Goal: Transaction & Acquisition: Purchase product/service

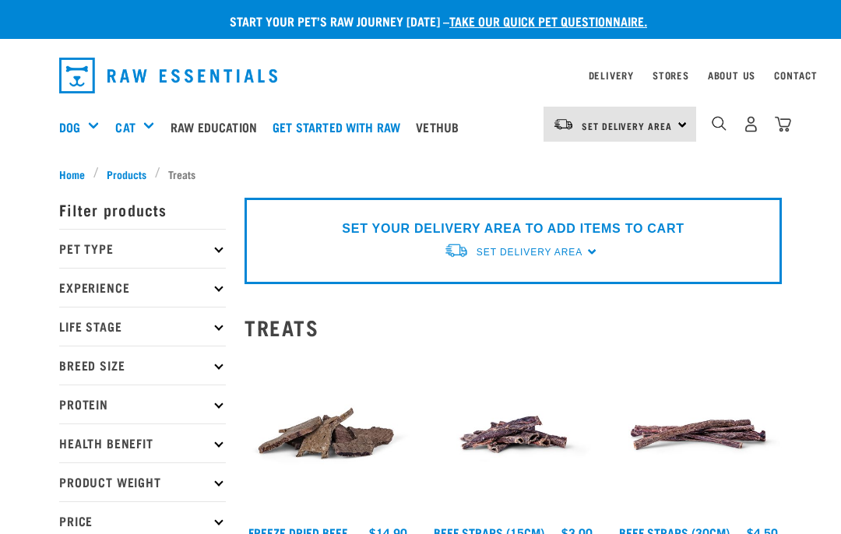
click at [221, 250] on icon at bounding box center [218, 249] width 9 height 9
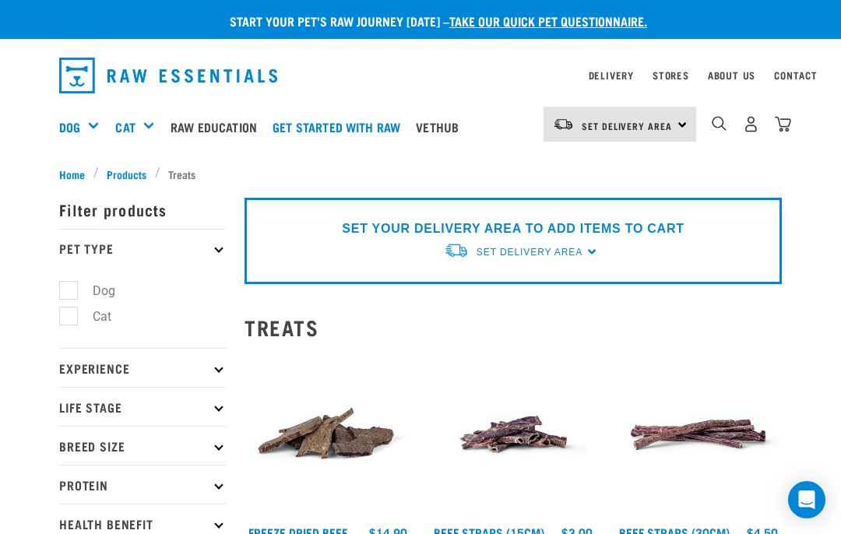
click at [68, 291] on label "Dog" at bounding box center [95, 290] width 54 height 19
click at [67, 291] on input "Dog" at bounding box center [64, 289] width 10 height 10
checkbox input "true"
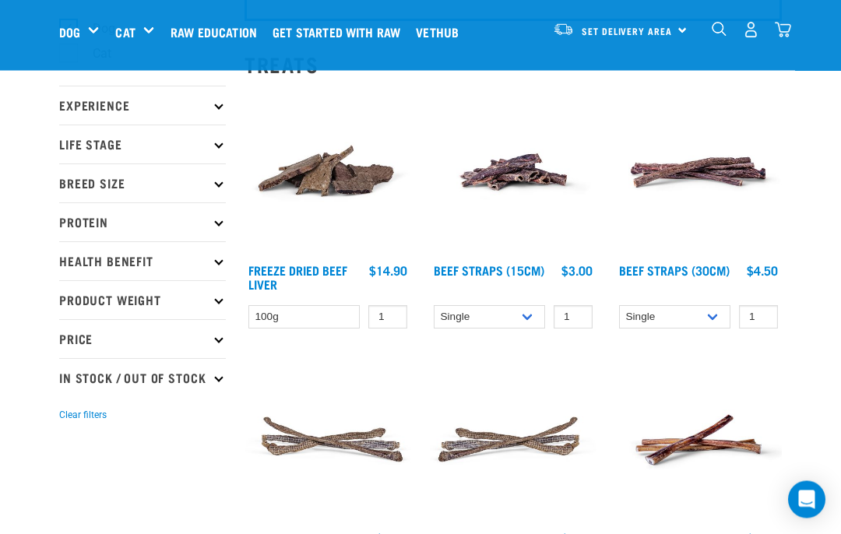
click at [217, 107] on icon at bounding box center [218, 105] width 9 height 9
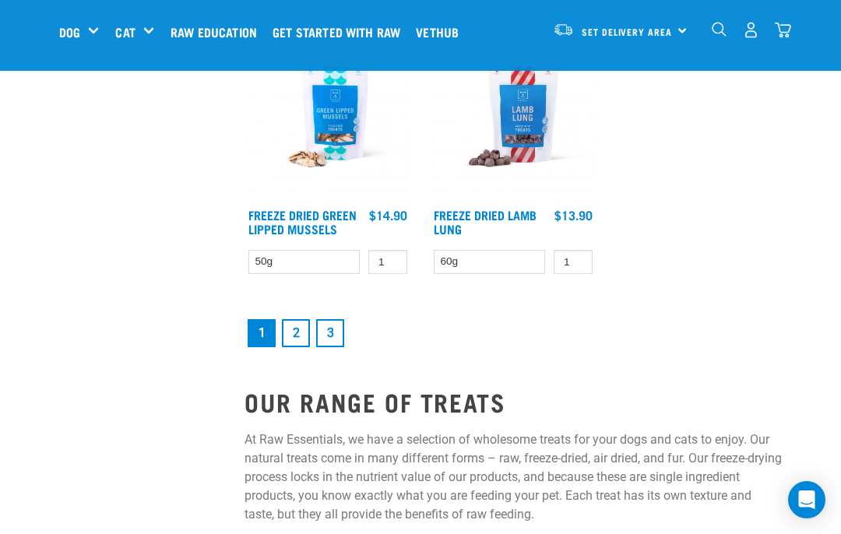
scroll to position [2902, 0]
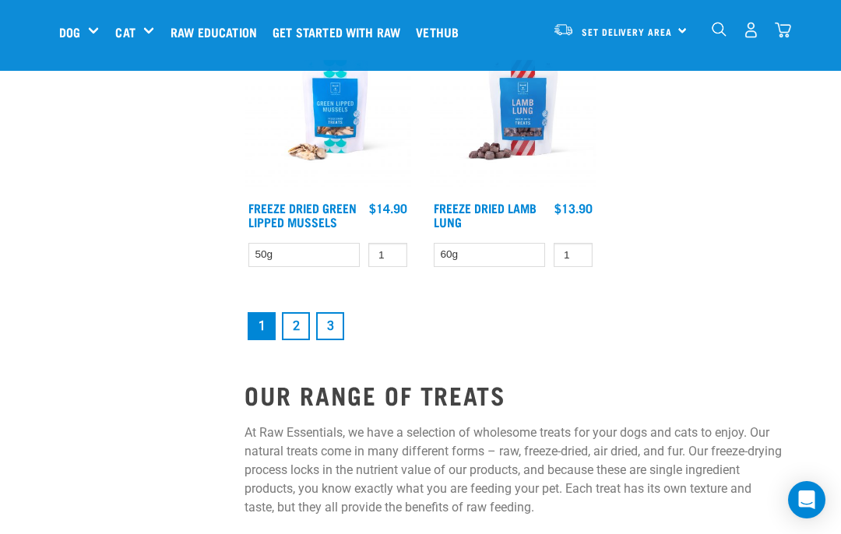
click at [298, 337] on link "2" at bounding box center [296, 326] width 28 height 28
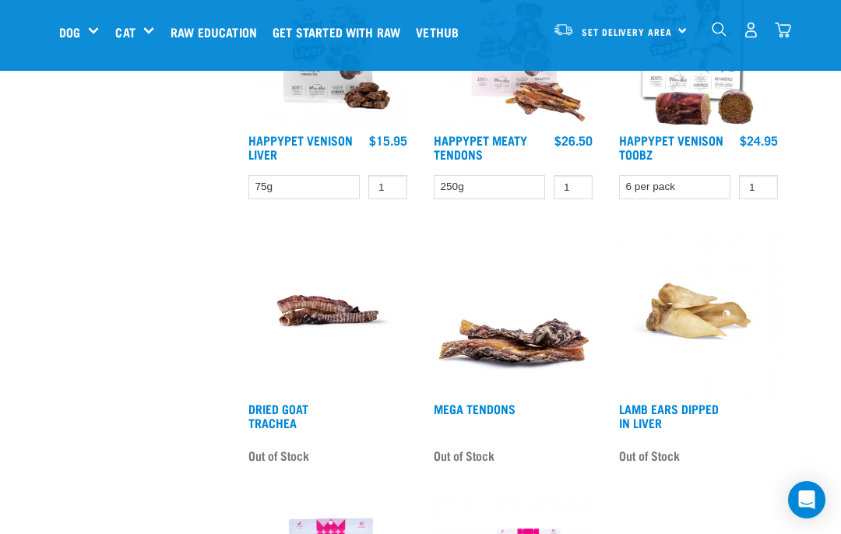
scroll to position [1896, 0]
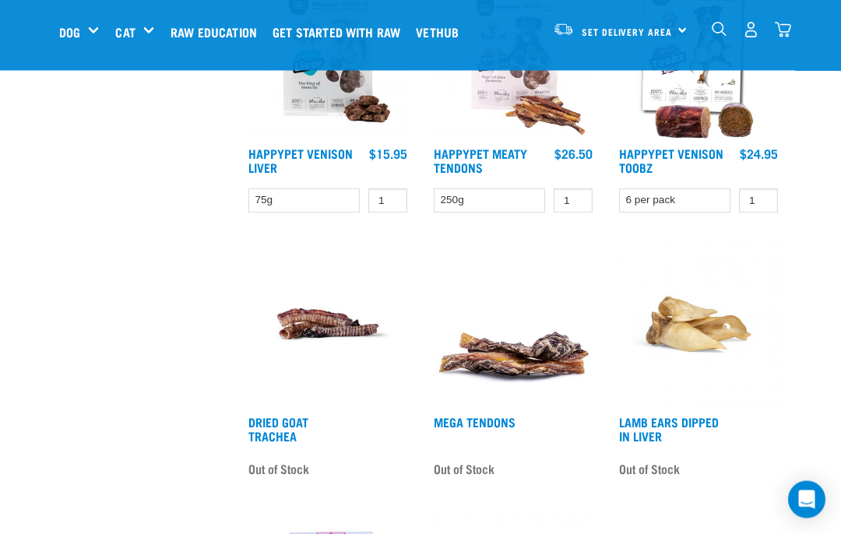
click at [672, 40] on link "Set Delivery Area" at bounding box center [627, 31] width 90 height 25
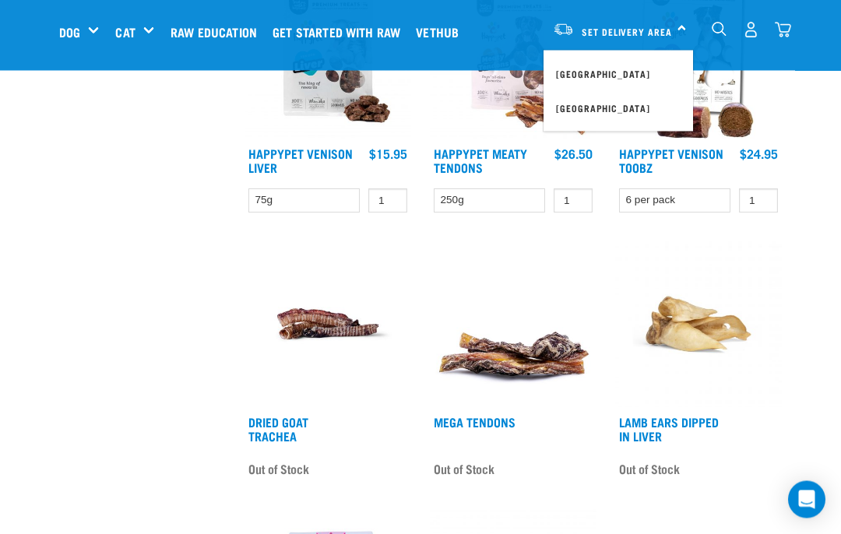
scroll to position [1897, 0]
click at [578, 114] on link "[GEOGRAPHIC_DATA]" at bounding box center [619, 108] width 150 height 34
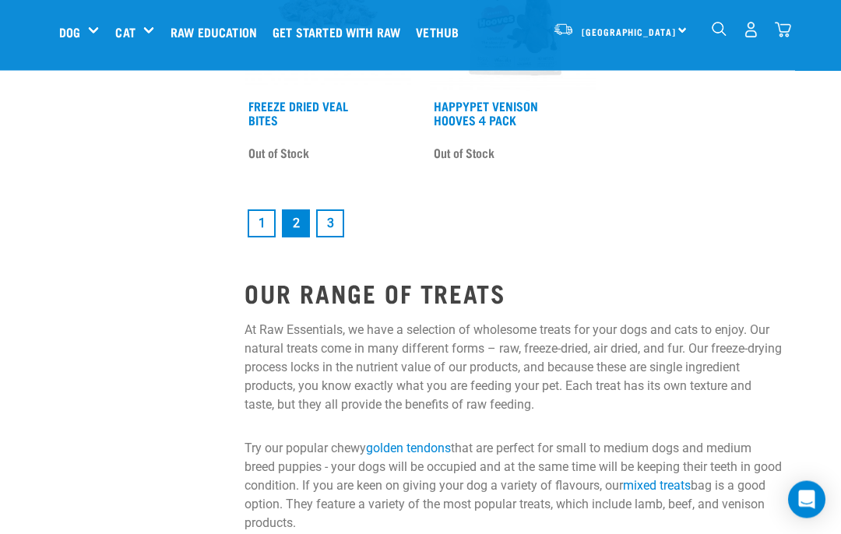
scroll to position [3294, 0]
click at [262, 228] on link "1" at bounding box center [262, 224] width 28 height 28
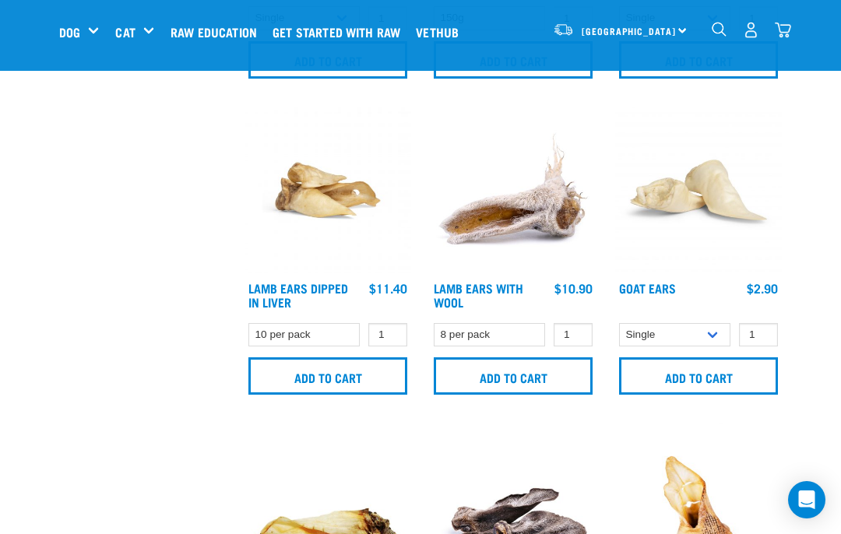
scroll to position [1593, 0]
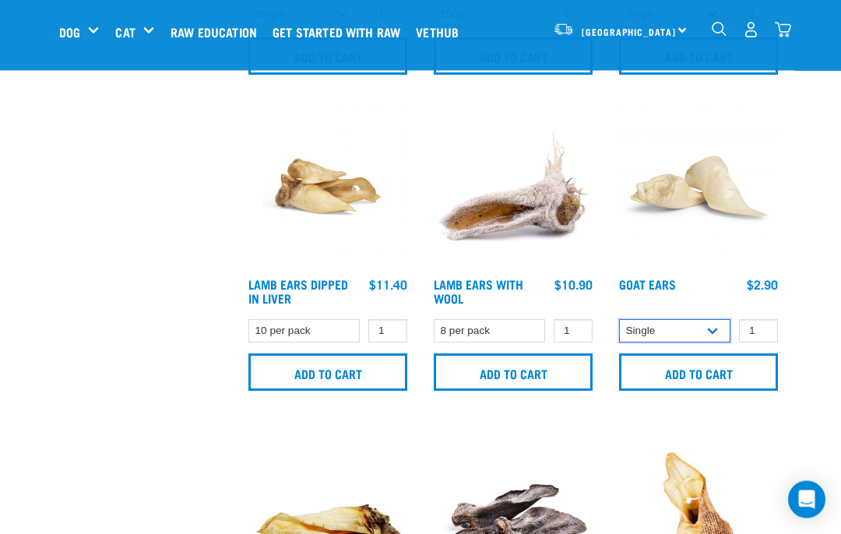
click at [720, 334] on select "Single 10 per pack" at bounding box center [674, 332] width 111 height 24
select select "682004"
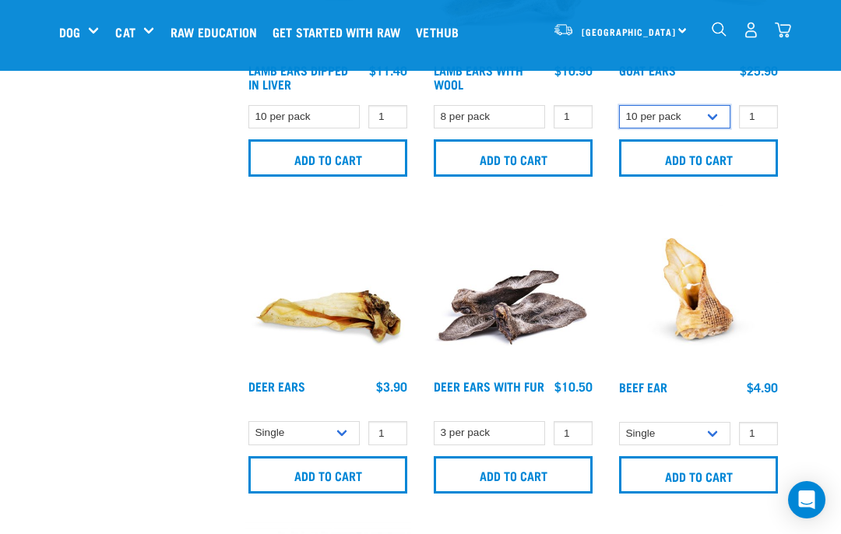
scroll to position [1821, 0]
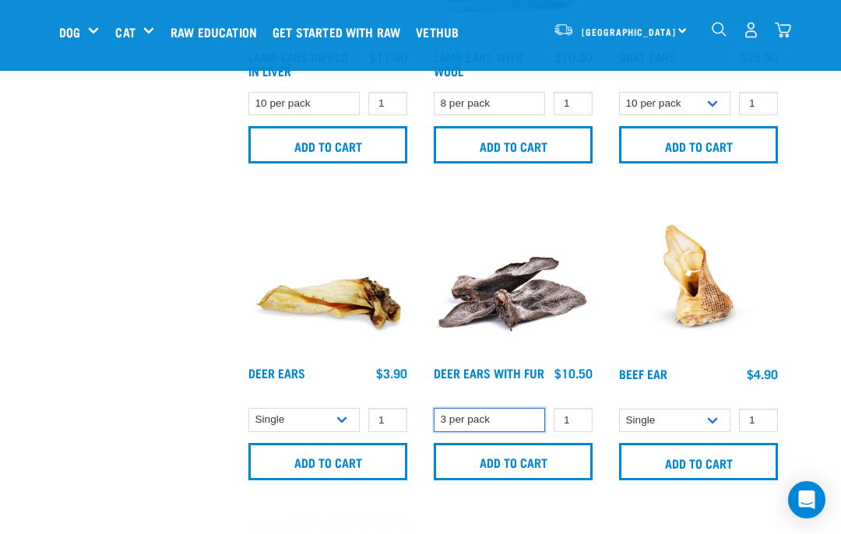
click at [517, 418] on select "3 per pack" at bounding box center [489, 420] width 111 height 24
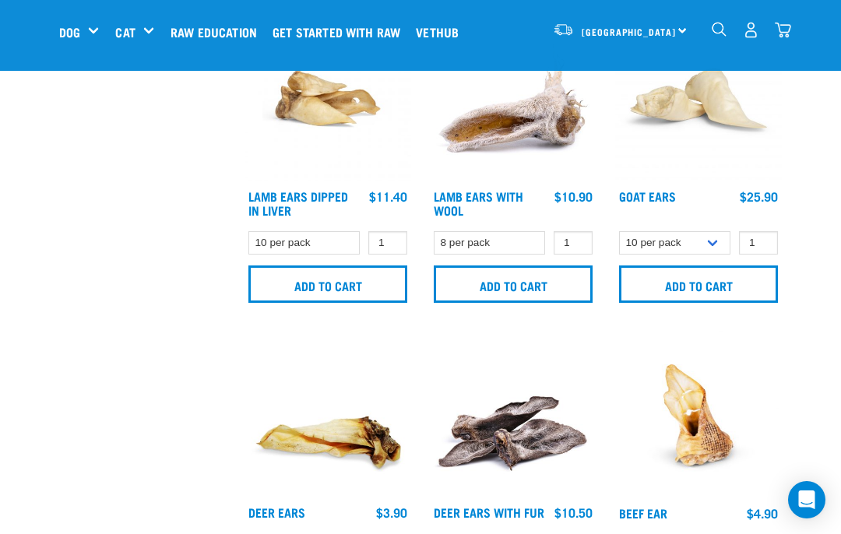
scroll to position [1681, 0]
click at [267, 284] on input "Add to cart" at bounding box center [328, 284] width 159 height 37
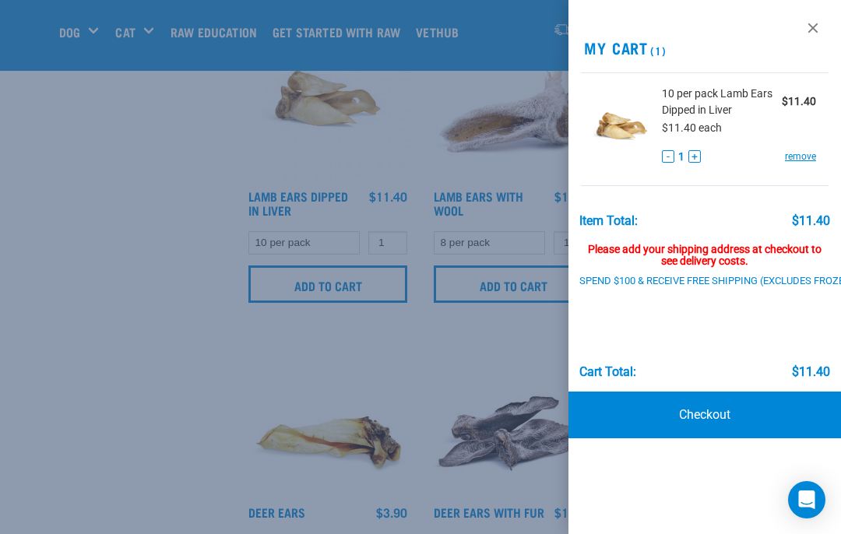
click at [171, 210] on div at bounding box center [420, 267] width 841 height 534
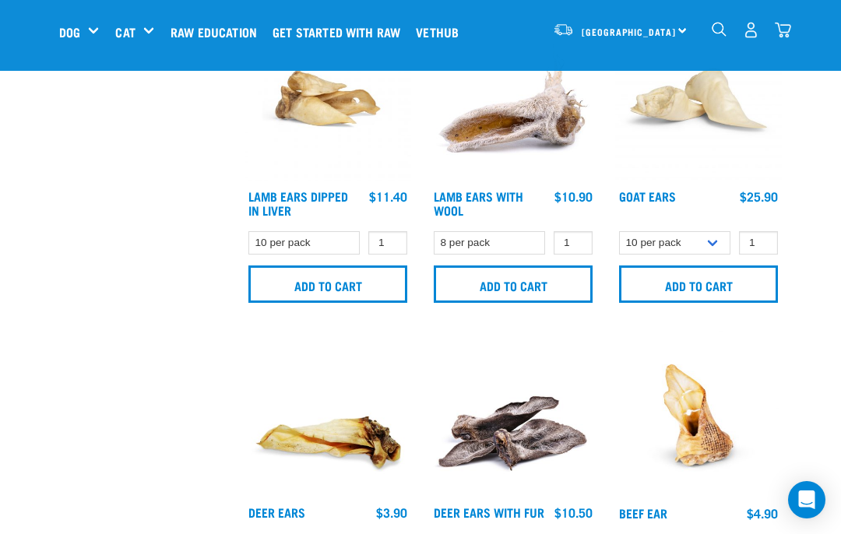
click at [736, 284] on input "Add to cart" at bounding box center [698, 284] width 159 height 37
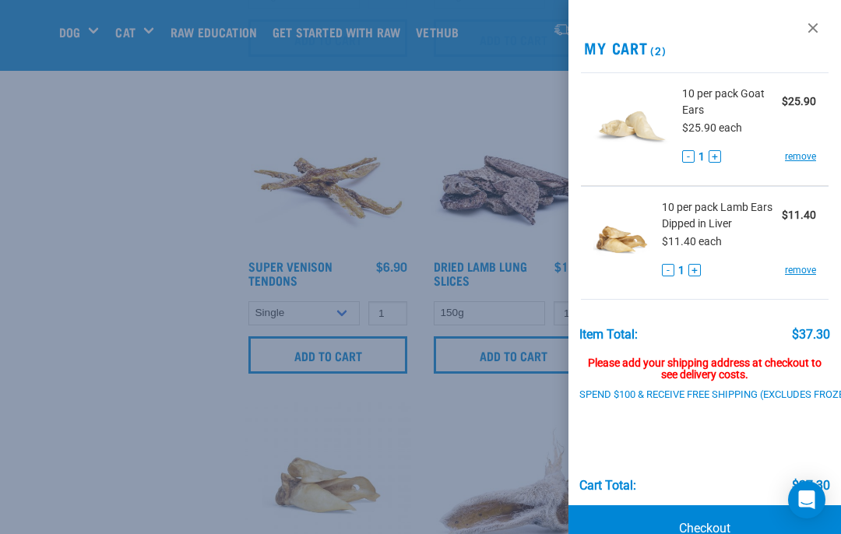
scroll to position [1293, 0]
click at [183, 237] on div at bounding box center [420, 267] width 841 height 534
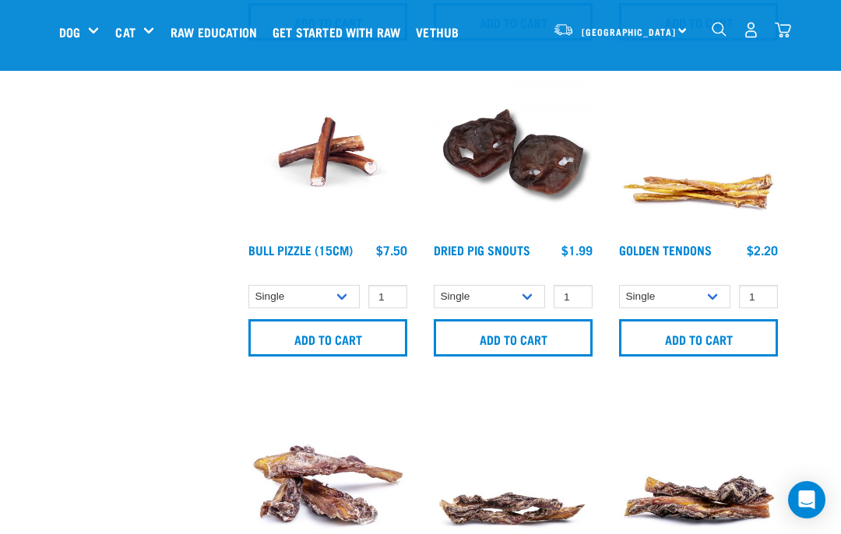
scroll to position [676, 0]
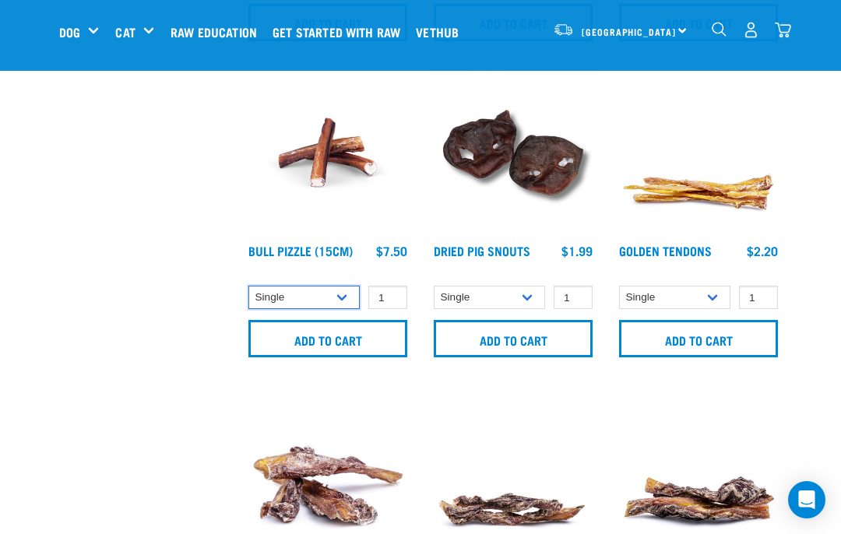
click at [330, 288] on select "Single 10 per pack 25 per pack" at bounding box center [304, 298] width 111 height 24
select select "443099"
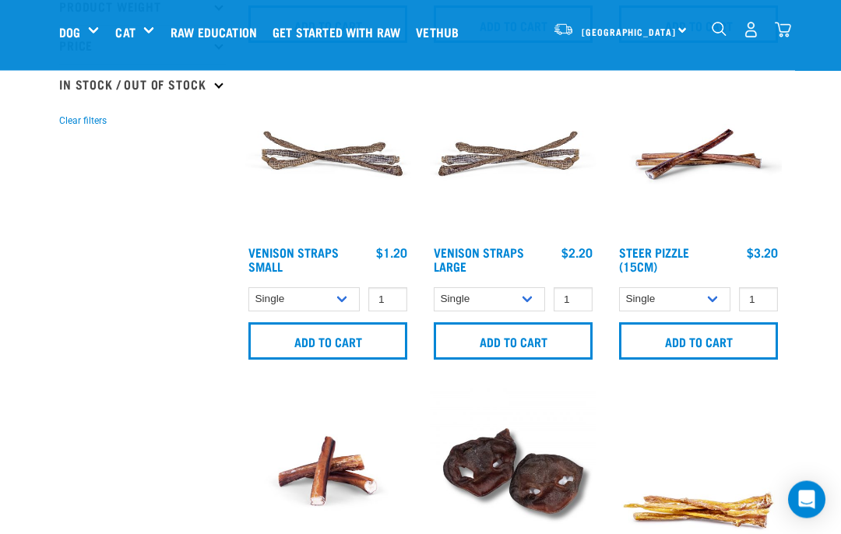
scroll to position [358, 0]
click at [722, 304] on select "Single 10 per pack 25 per pack" at bounding box center [674, 299] width 111 height 24
select select "682006"
click at [724, 349] on input "Add to cart" at bounding box center [698, 341] width 159 height 37
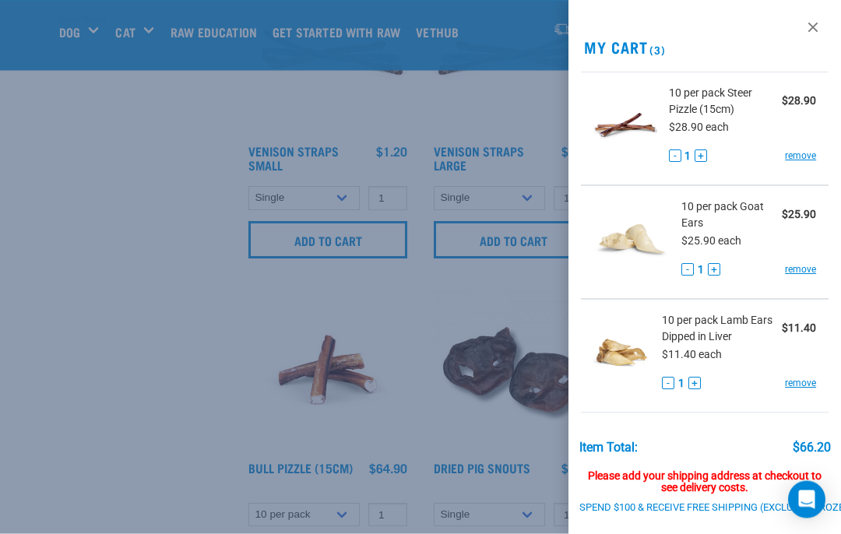
scroll to position [464, 0]
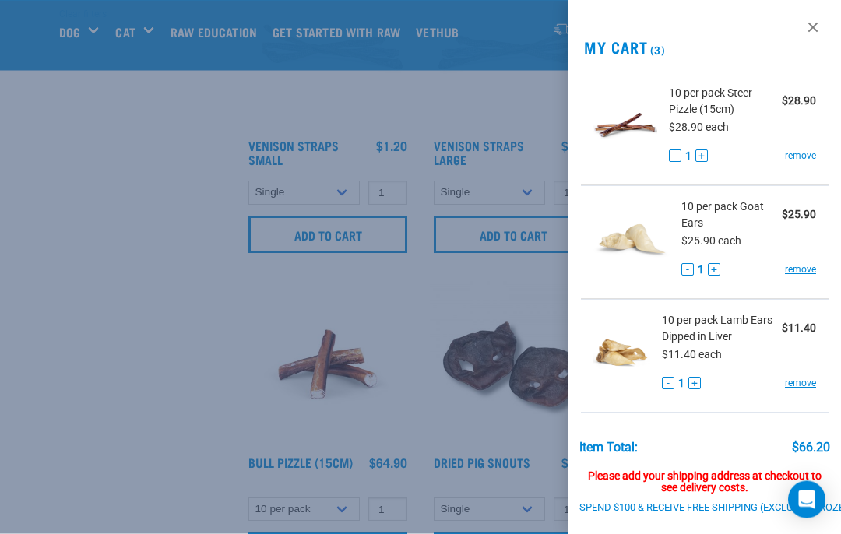
click at [212, 321] on div at bounding box center [420, 267] width 841 height 534
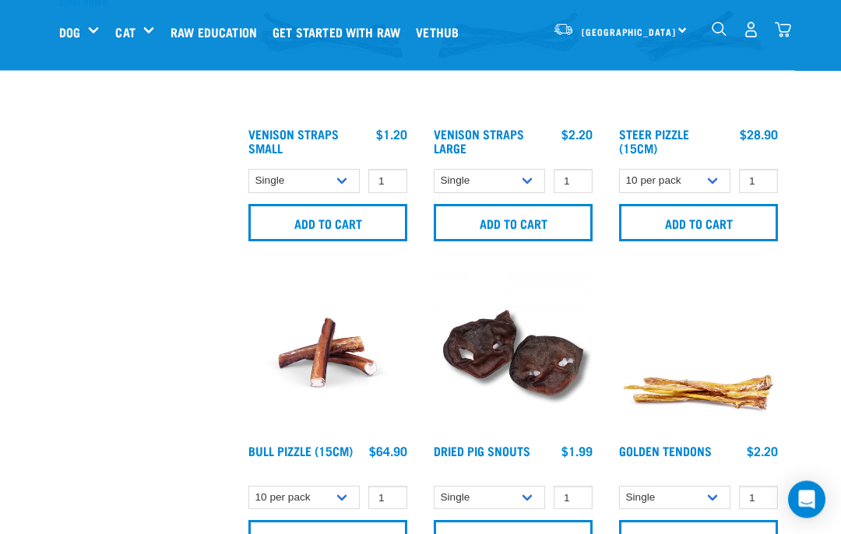
scroll to position [476, 0]
click at [527, 497] on select "Single 10 per pack 25 per pack" at bounding box center [489, 498] width 111 height 24
select select "443097"
click at [476, 534] on input "Add to cart" at bounding box center [513, 538] width 159 height 37
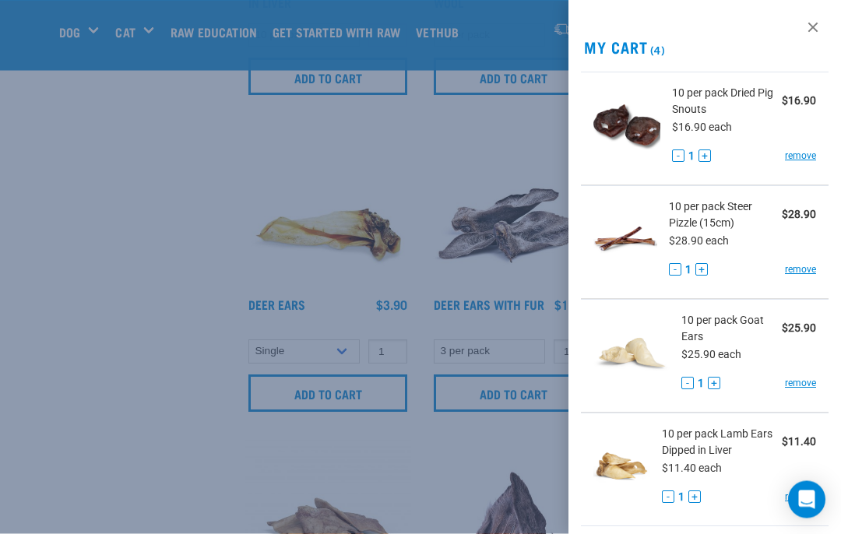
scroll to position [1898, 0]
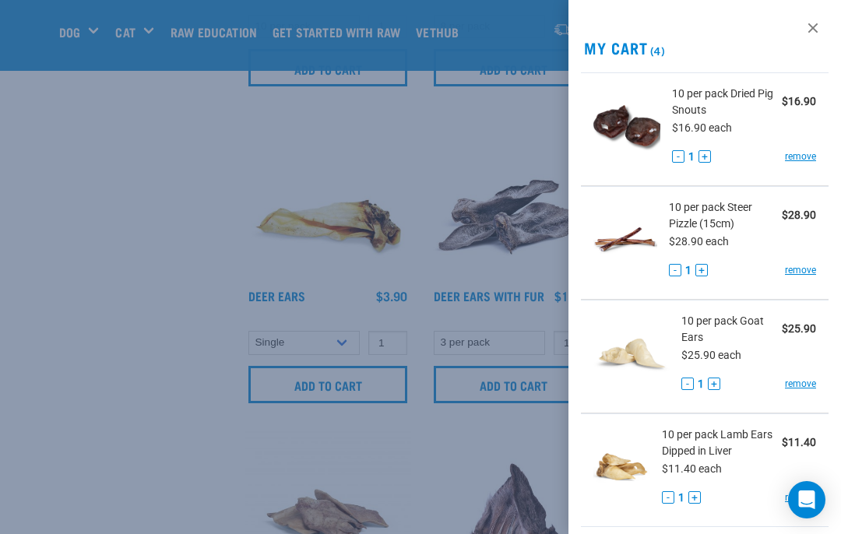
click at [180, 286] on div at bounding box center [420, 267] width 841 height 534
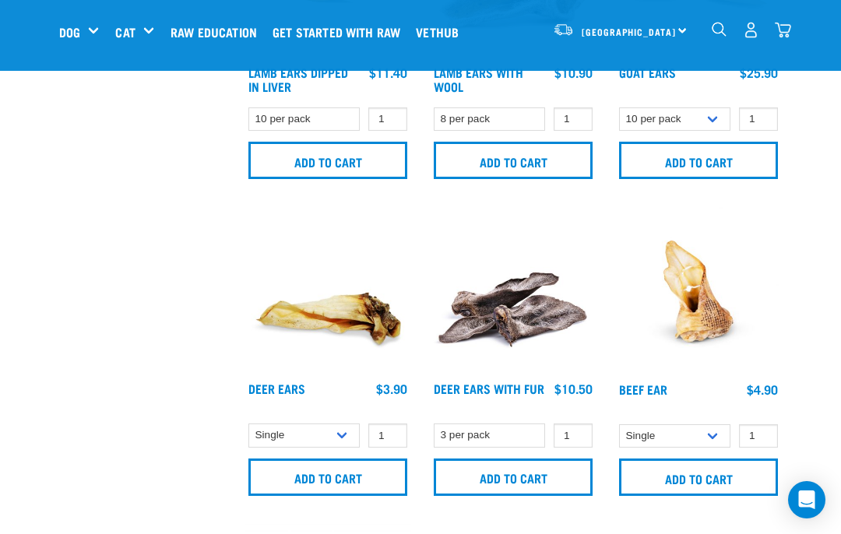
scroll to position [1833, 0]
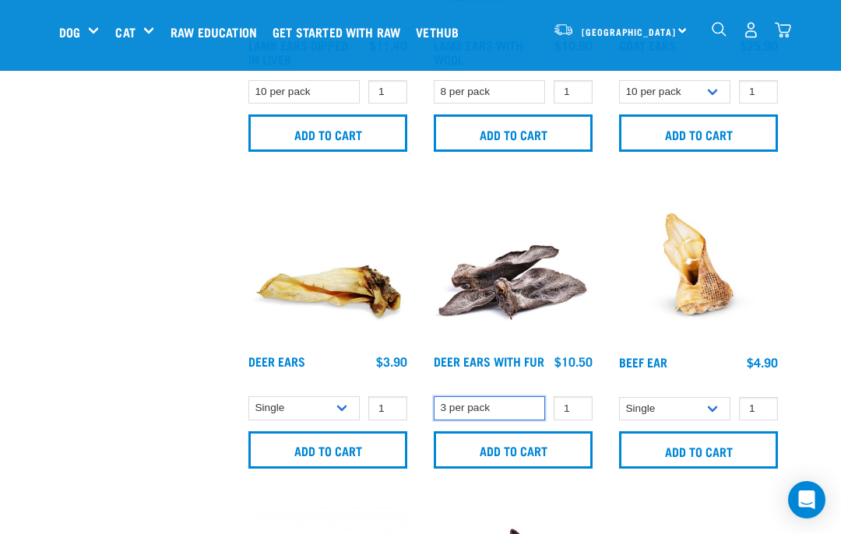
click at [467, 409] on select "3 per pack" at bounding box center [489, 409] width 111 height 24
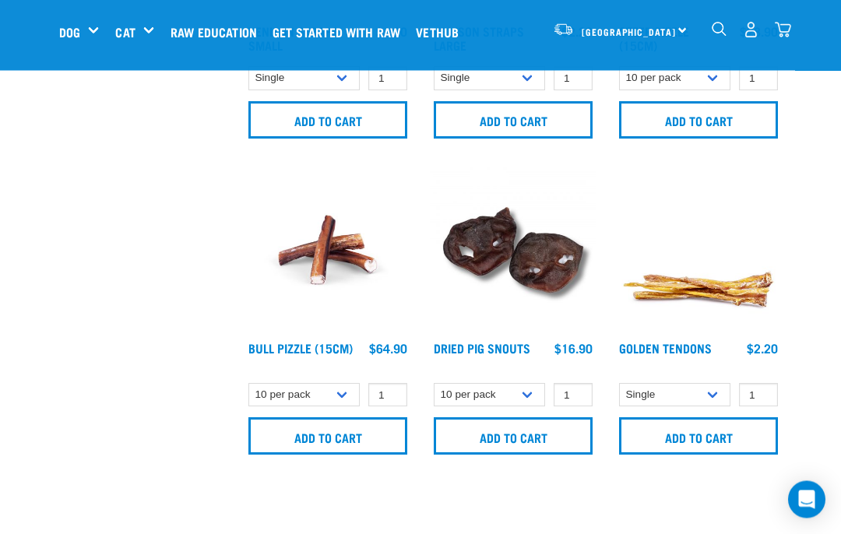
scroll to position [579, 0]
click at [783, 32] on img "dropdown navigation" at bounding box center [783, 30] width 16 height 16
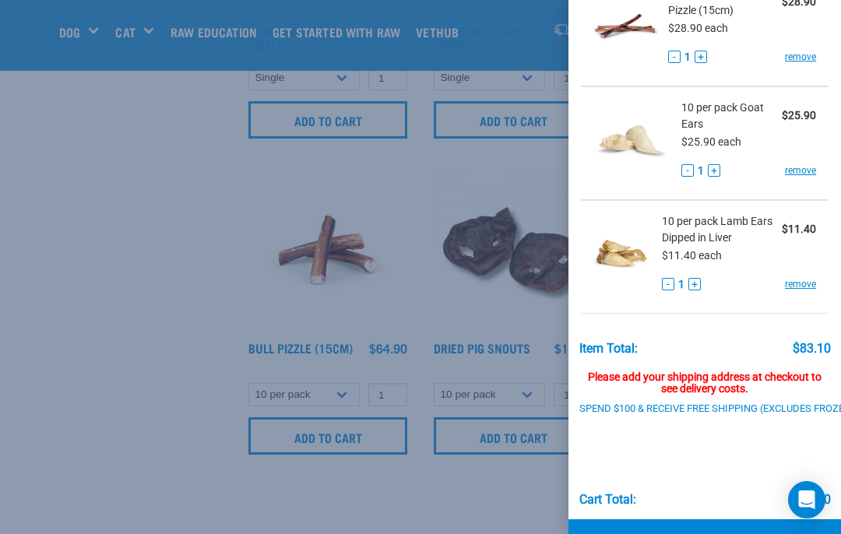
scroll to position [214, 0]
click at [831, 299] on div "View past orders / re-order My Cart (4) 10 per pack Dried Pig Snouts $16.90 $16…" at bounding box center [705, 267] width 273 height 534
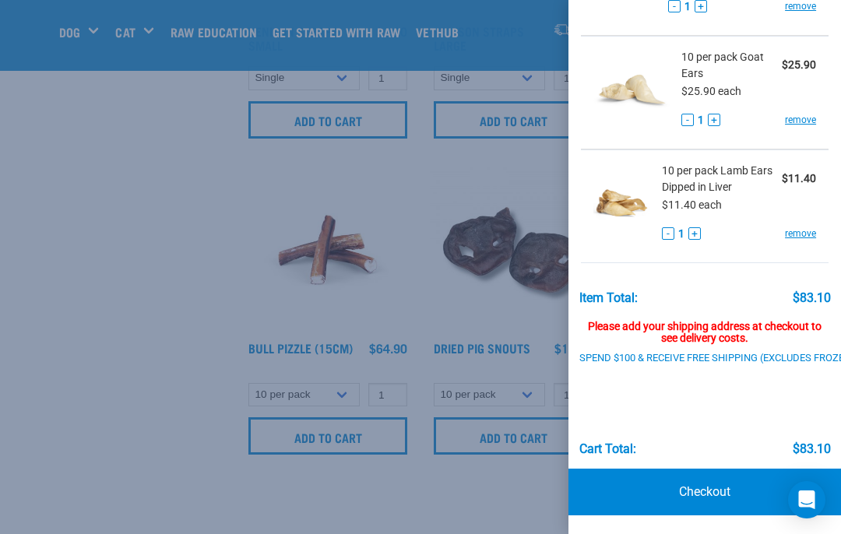
scroll to position [265, -1]
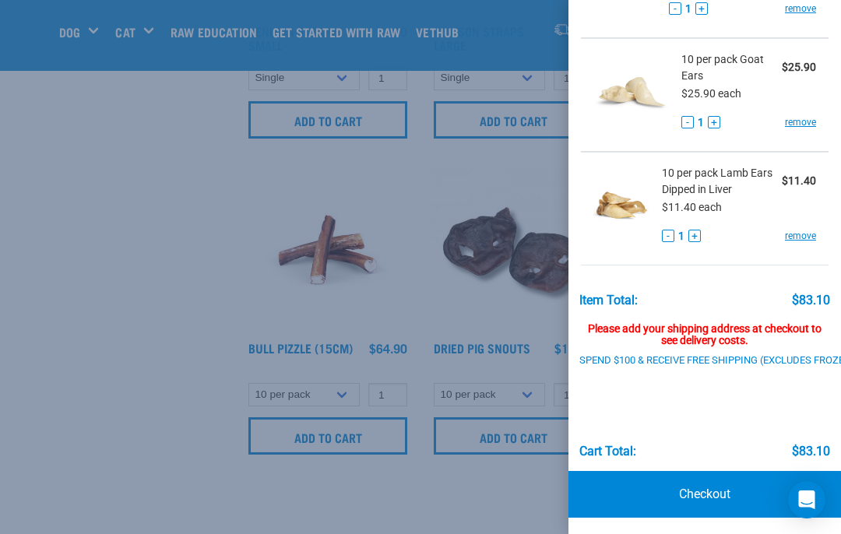
click at [834, 260] on ul "10 per pack Dried Pig Snouts $16.90 $16.90 each - 1 + remove 10 per pack Steer …" at bounding box center [705, 38] width 273 height 455
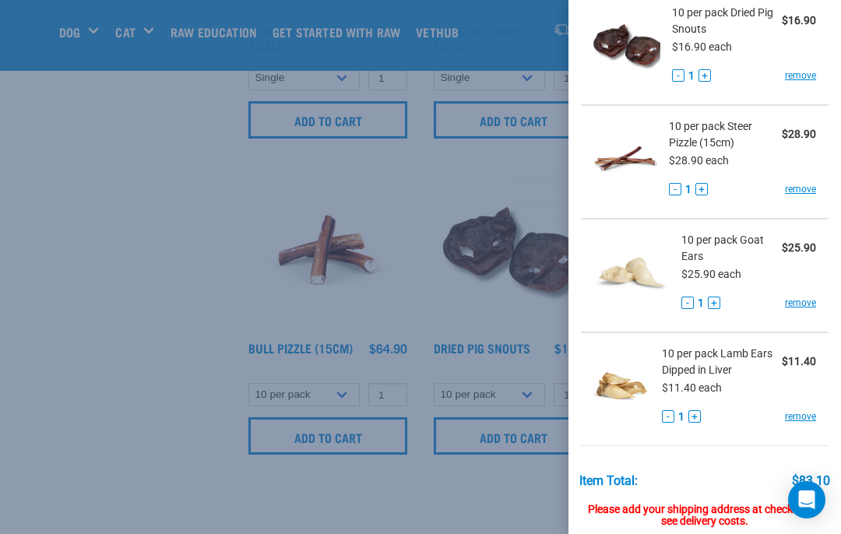
scroll to position [80, 0]
click at [154, 318] on div at bounding box center [420, 267] width 841 height 534
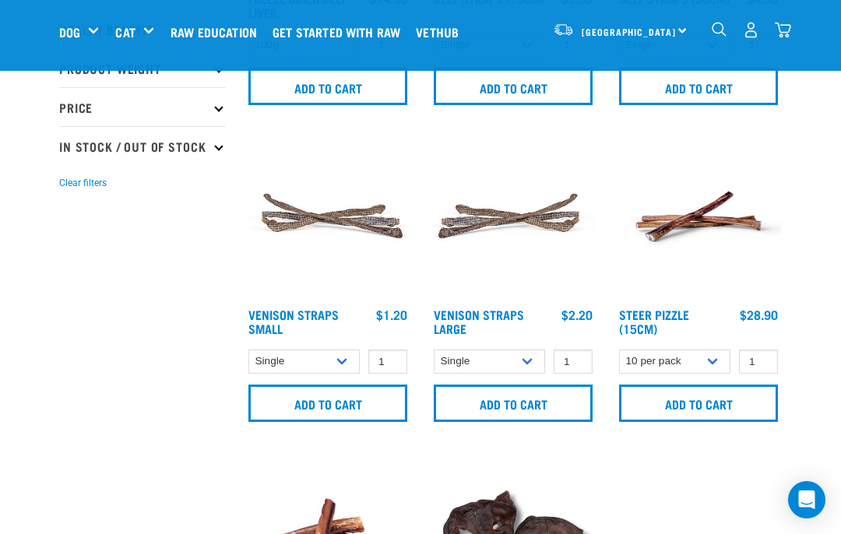
scroll to position [295, 0]
click at [527, 372] on select "Single 10 per pack 25 per pack" at bounding box center [489, 363] width 111 height 24
select select "699403"
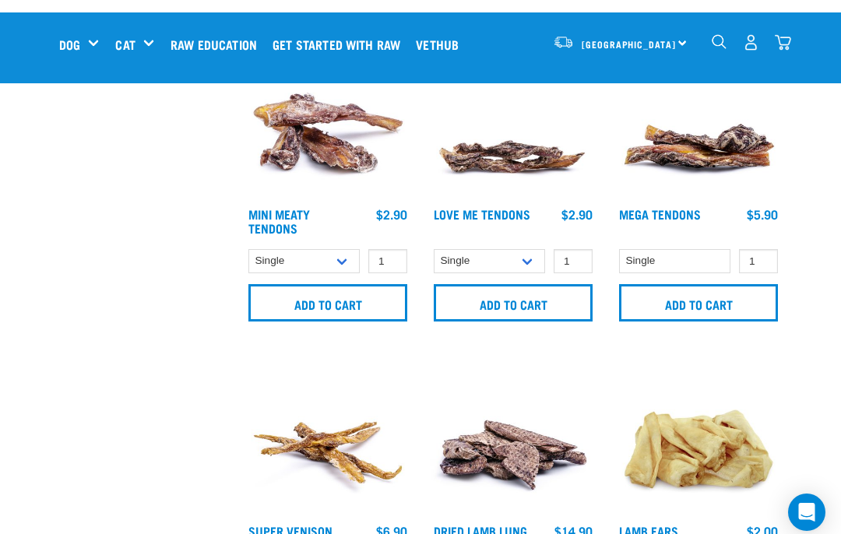
scroll to position [1029, 0]
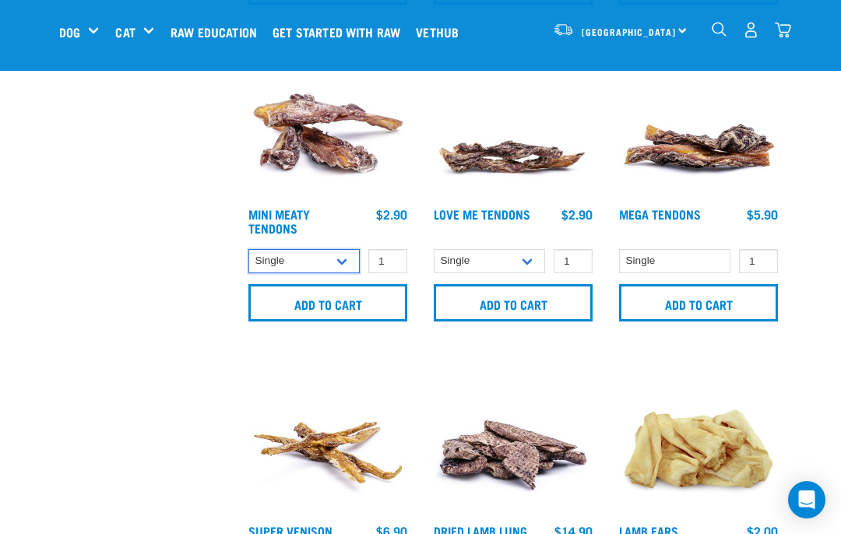
click at [349, 266] on select "Single 10 per pack" at bounding box center [304, 261] width 111 height 24
select select "682013"
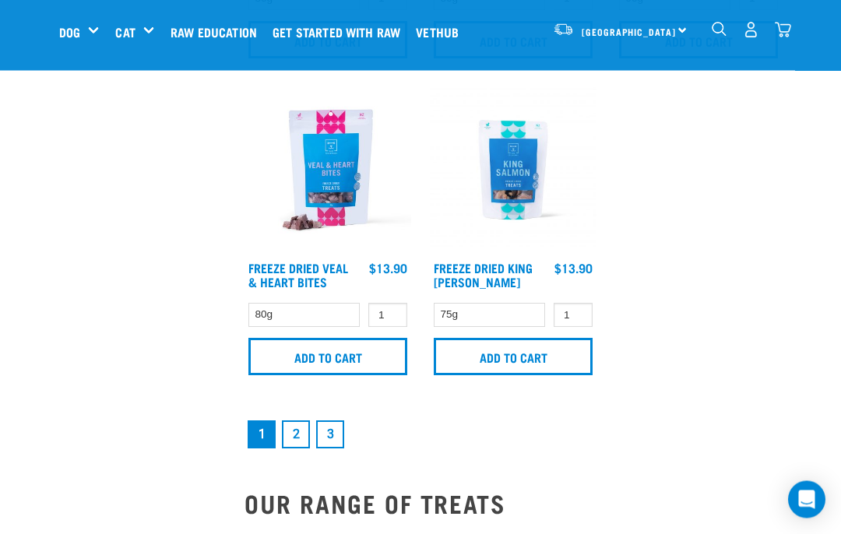
scroll to position [3204, 0]
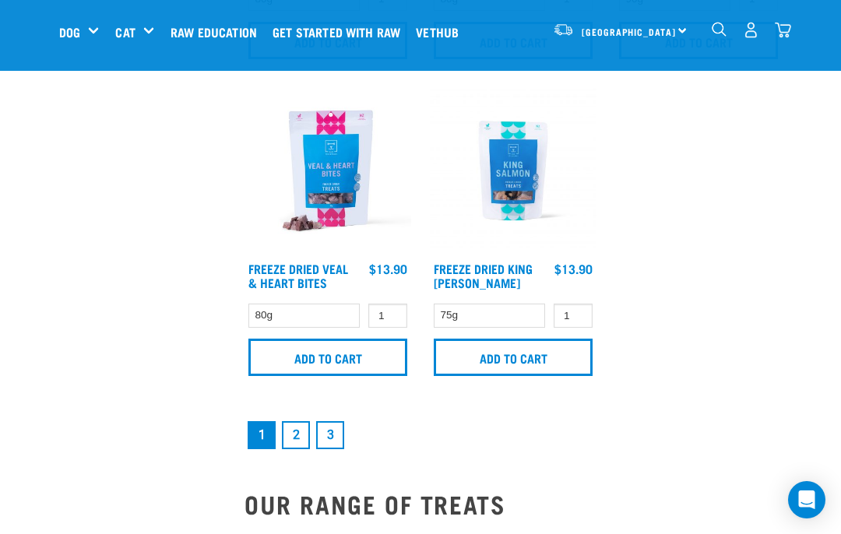
click at [294, 441] on link "2" at bounding box center [296, 436] width 28 height 28
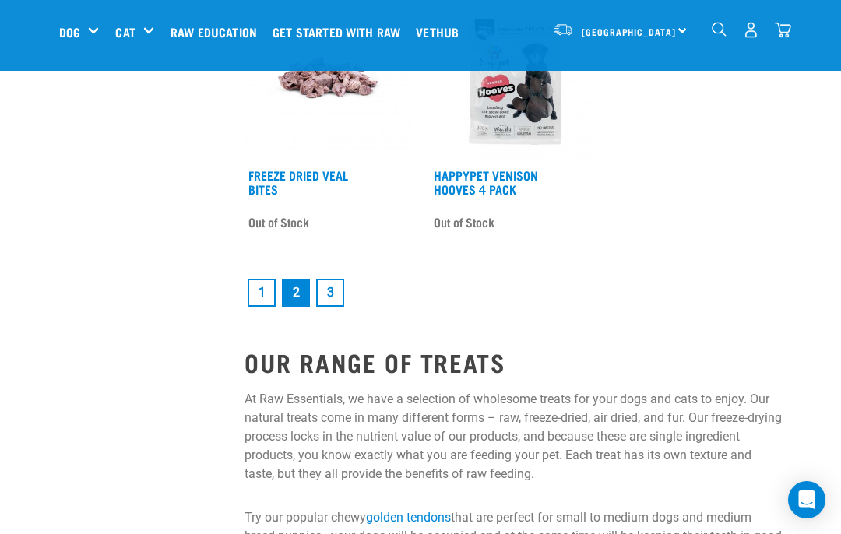
scroll to position [3203, 0]
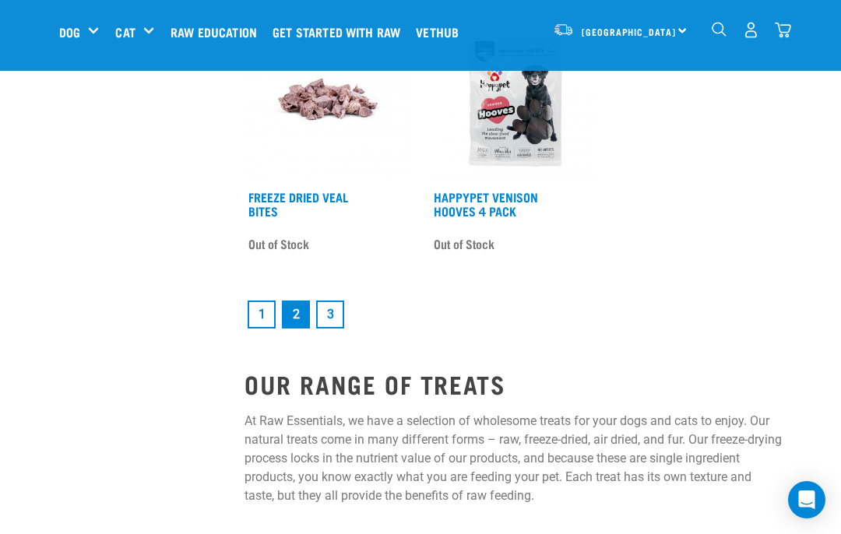
click at [260, 329] on link "1" at bounding box center [262, 315] width 28 height 28
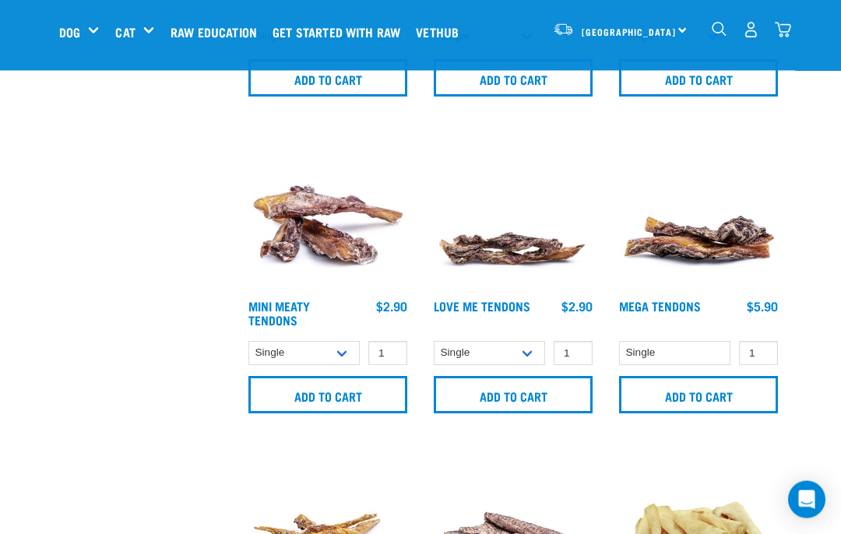
scroll to position [938, 0]
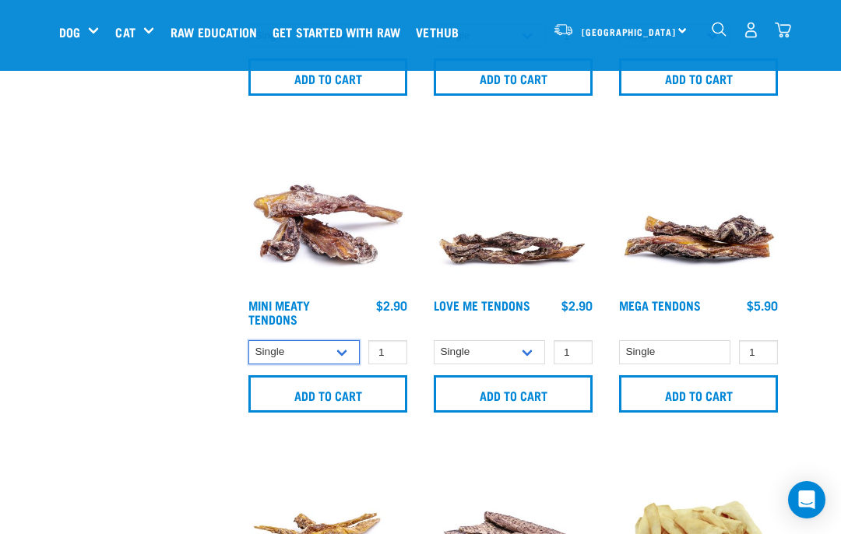
click at [332, 358] on select "Single 10 per pack" at bounding box center [304, 352] width 111 height 24
select select "682013"
click at [358, 397] on input "Add to cart" at bounding box center [328, 394] width 159 height 37
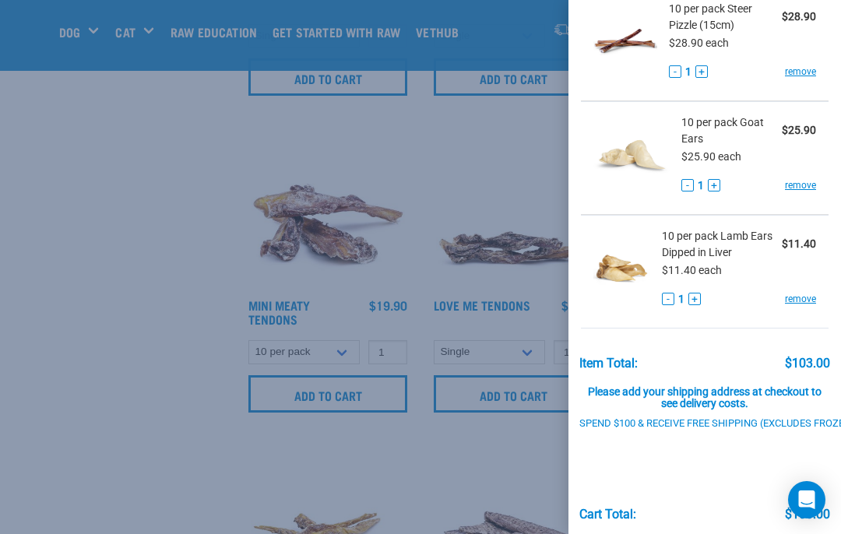
scroll to position [312, 0]
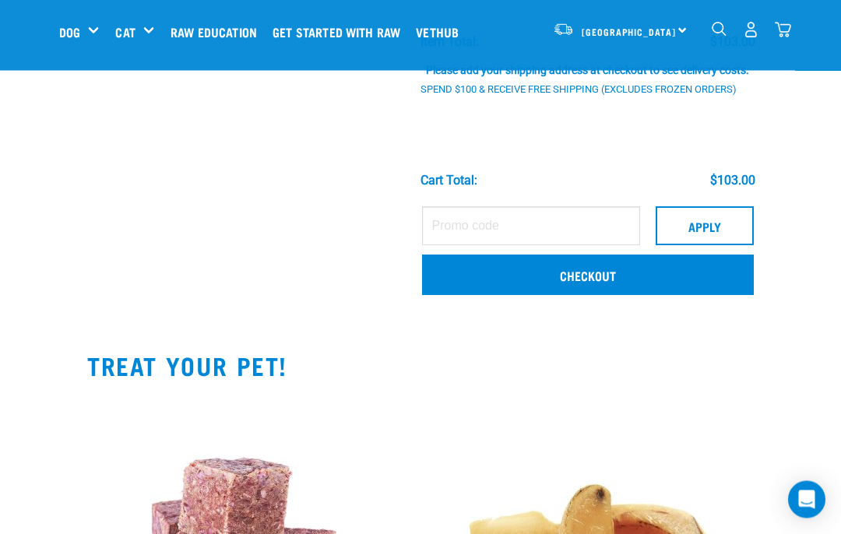
scroll to position [652, 0]
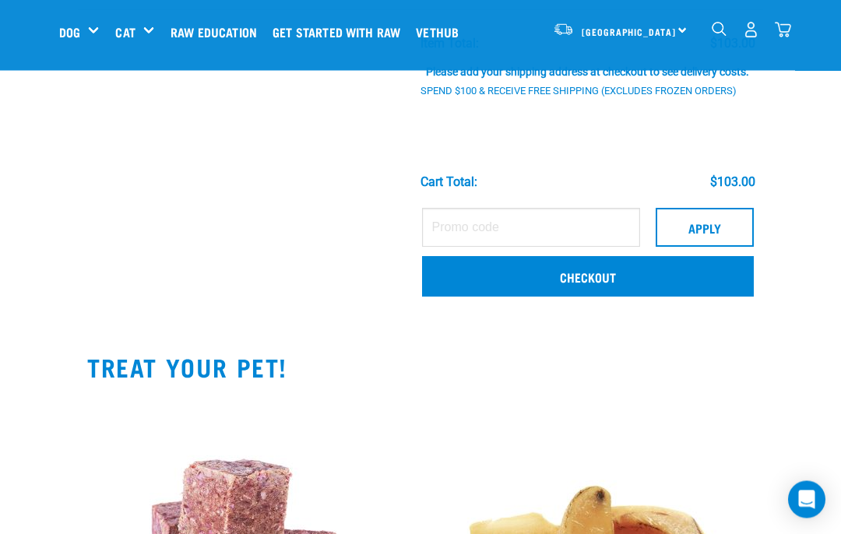
click at [448, 286] on link "Checkout" at bounding box center [588, 277] width 332 height 41
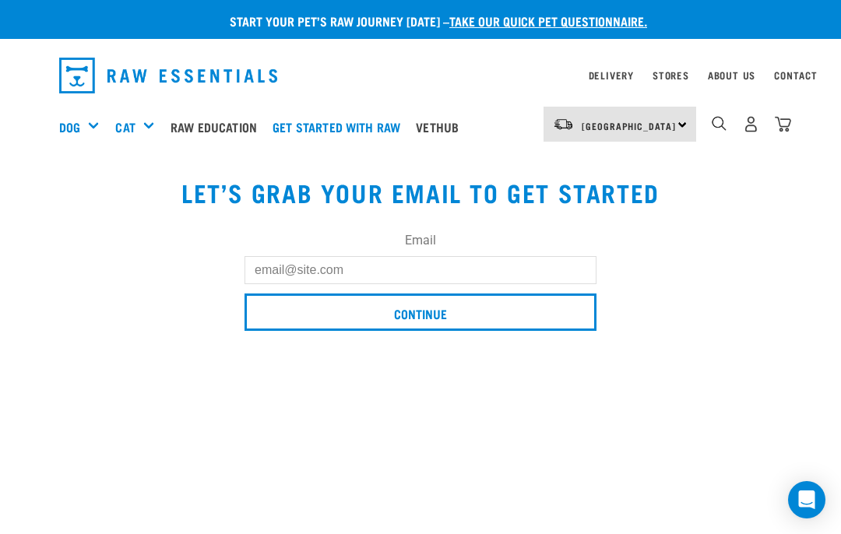
click at [368, 283] on input "Email" at bounding box center [421, 270] width 352 height 28
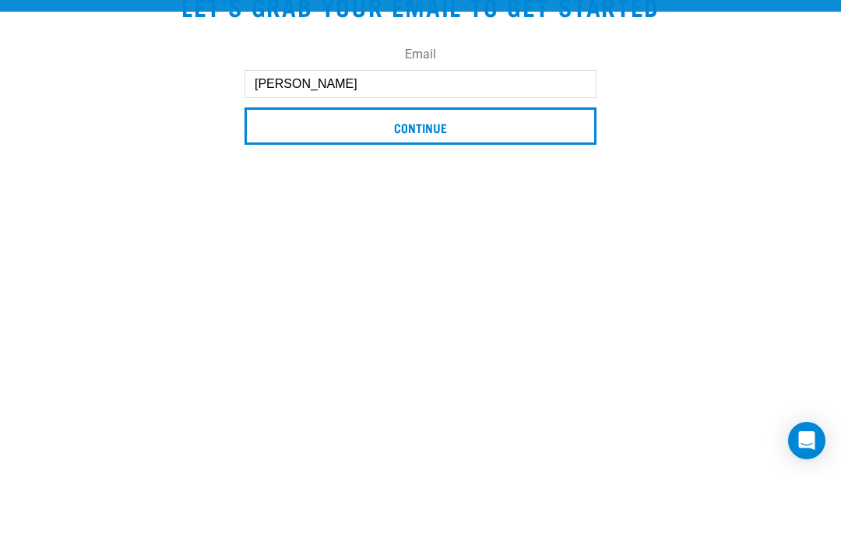
type input "[EMAIL_ADDRESS][DOMAIN_NAME]"
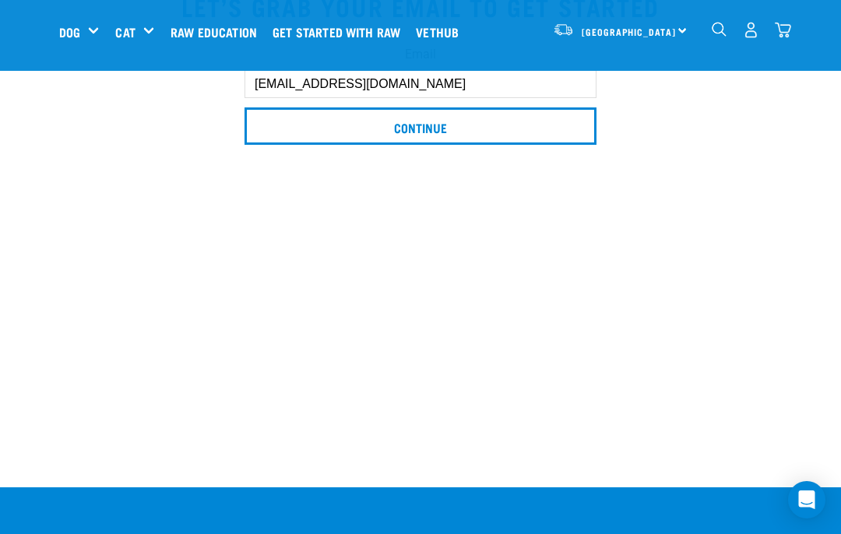
click at [546, 135] on input "Continue" at bounding box center [421, 126] width 352 height 37
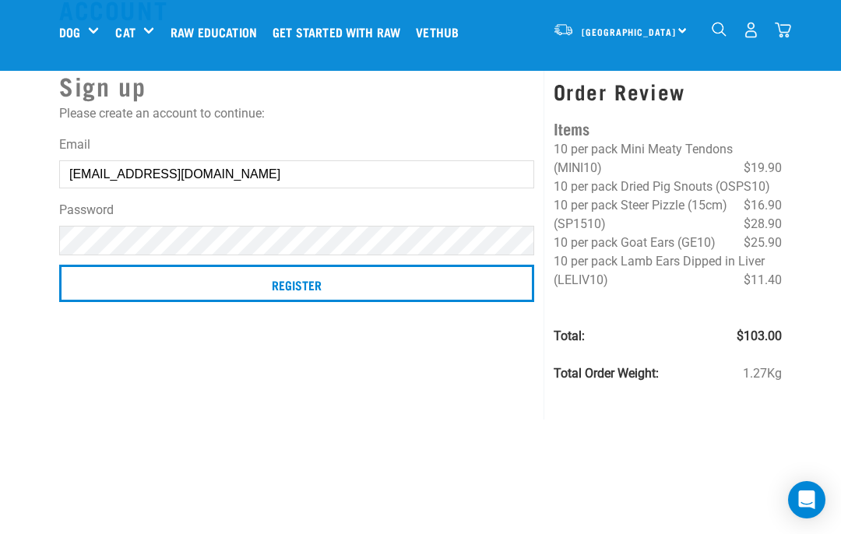
scroll to position [55, 0]
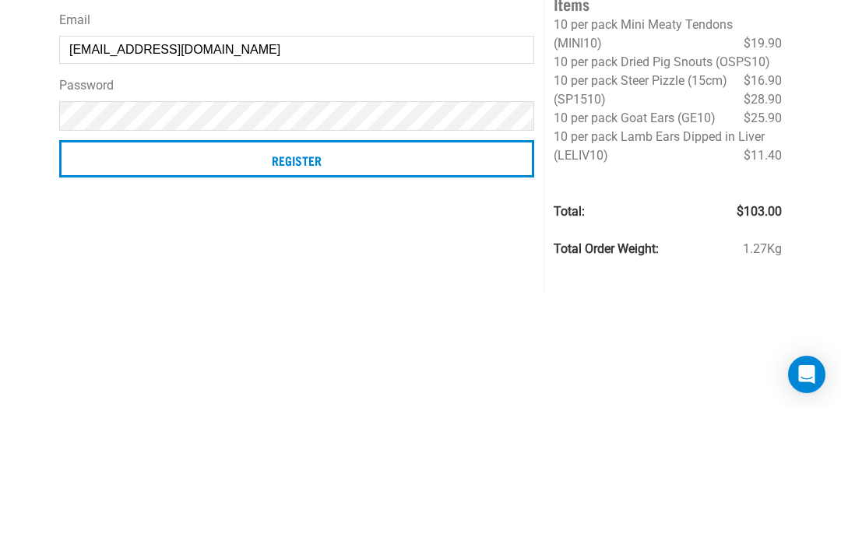
click at [116, 266] on input "Register" at bounding box center [296, 284] width 475 height 37
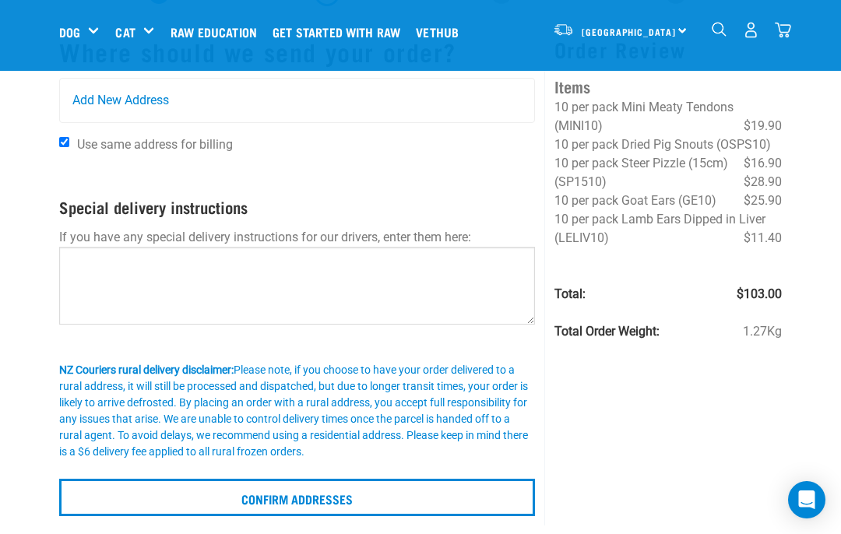
scroll to position [71, 0]
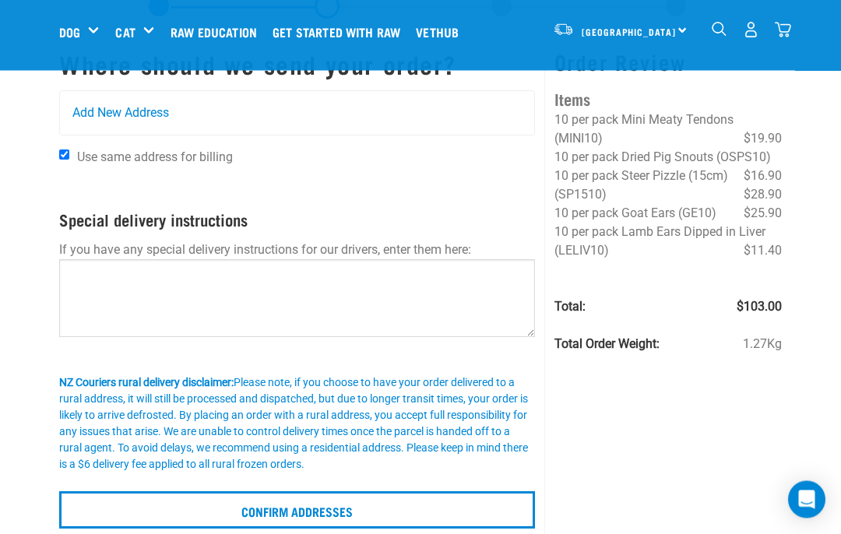
click at [85, 121] on span "Add New Address" at bounding box center [120, 113] width 97 height 19
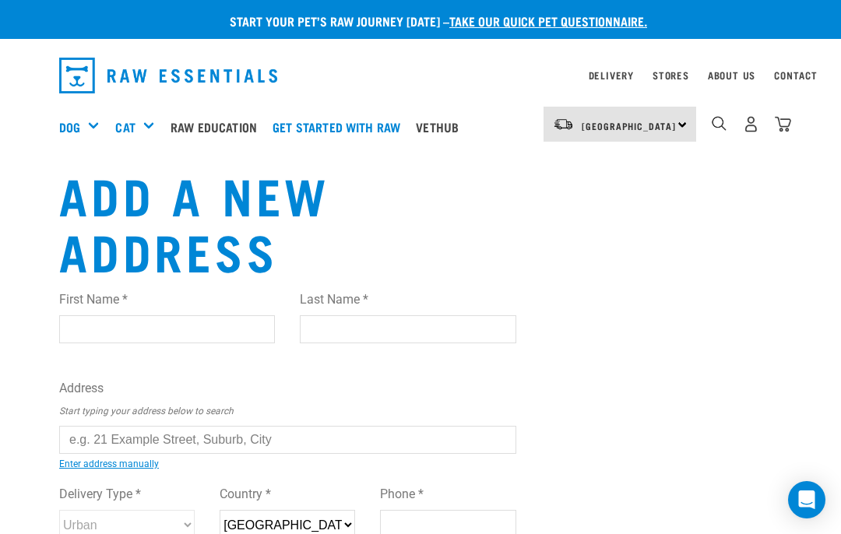
click at [106, 326] on input "First Name *" at bounding box center [167, 330] width 216 height 28
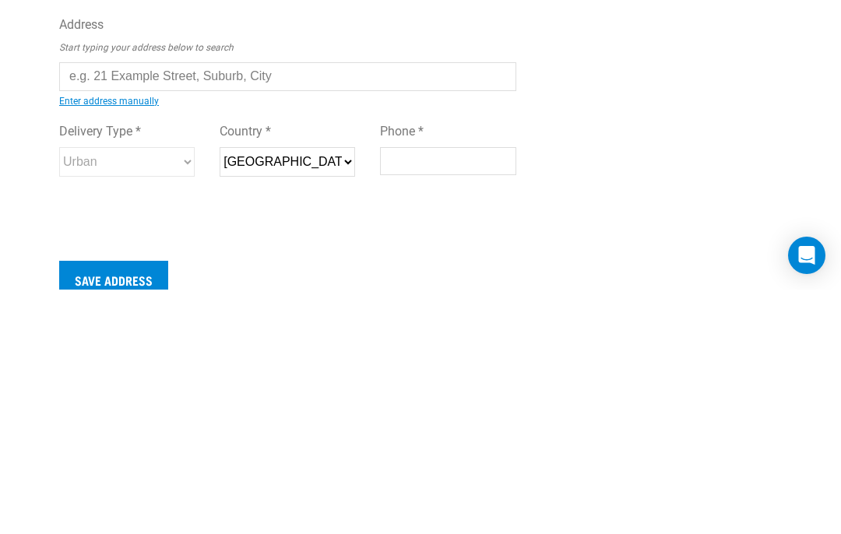
type input "Susan"
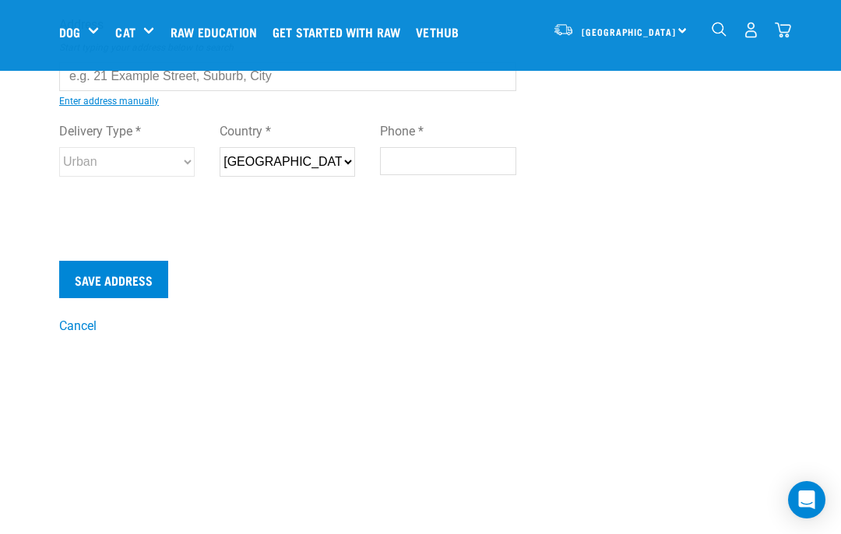
type input "Tansey"
type input "26 Brent Place"
type input "[GEOGRAPHIC_DATA]"
select select "CAN"
type input "8053"
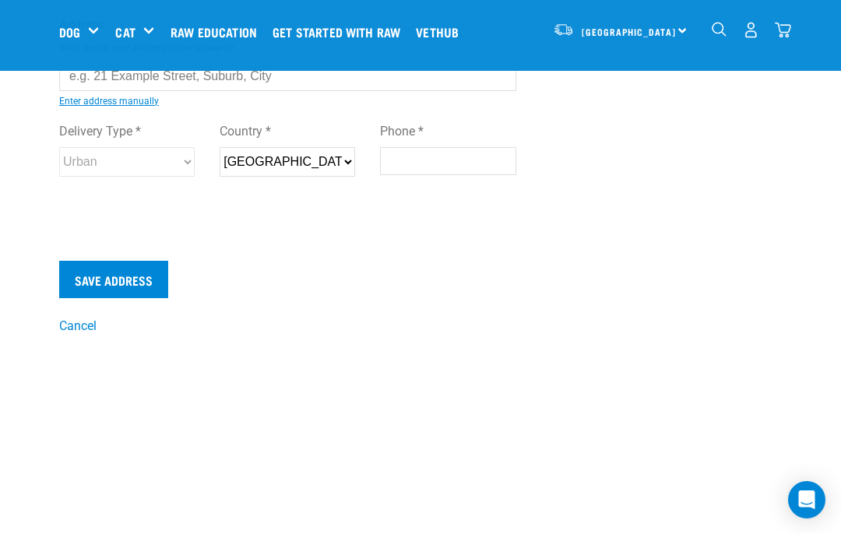
type input "0212057186"
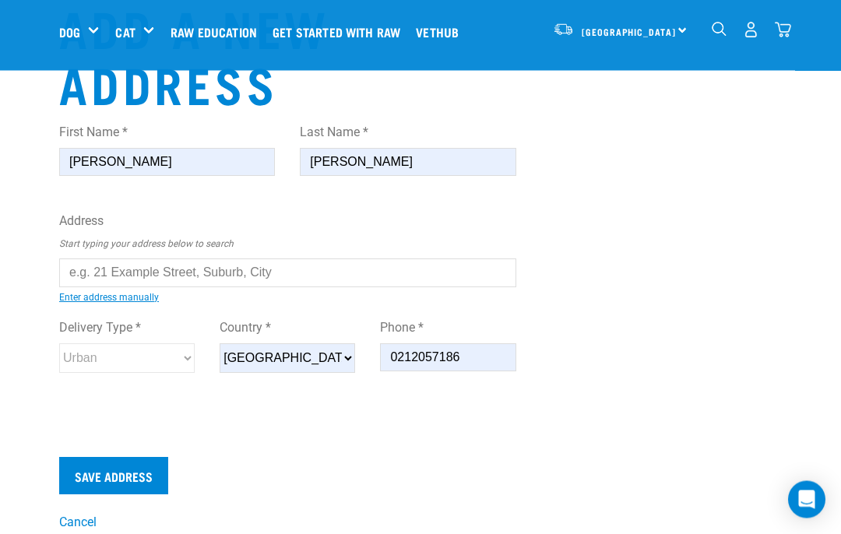
click at [74, 277] on input "text" at bounding box center [287, 273] width 457 height 28
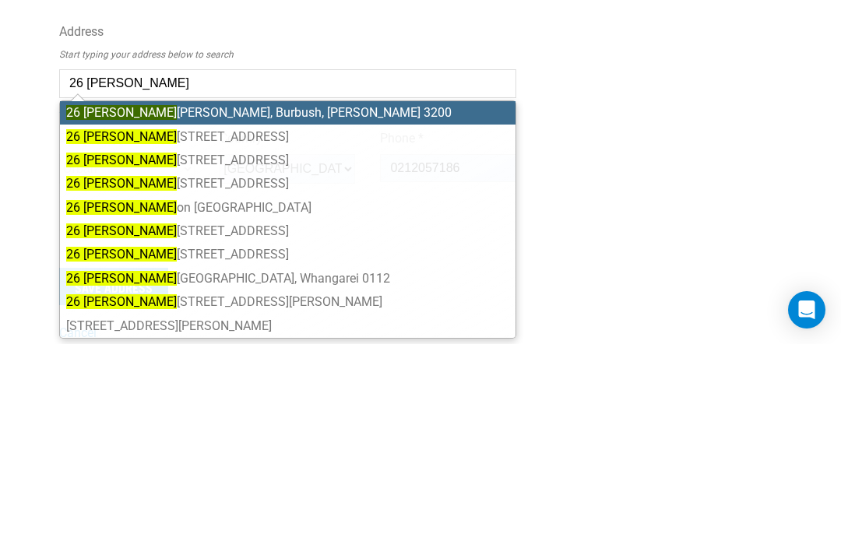
click at [76, 319] on mark "26 Brent" at bounding box center [121, 326] width 111 height 15
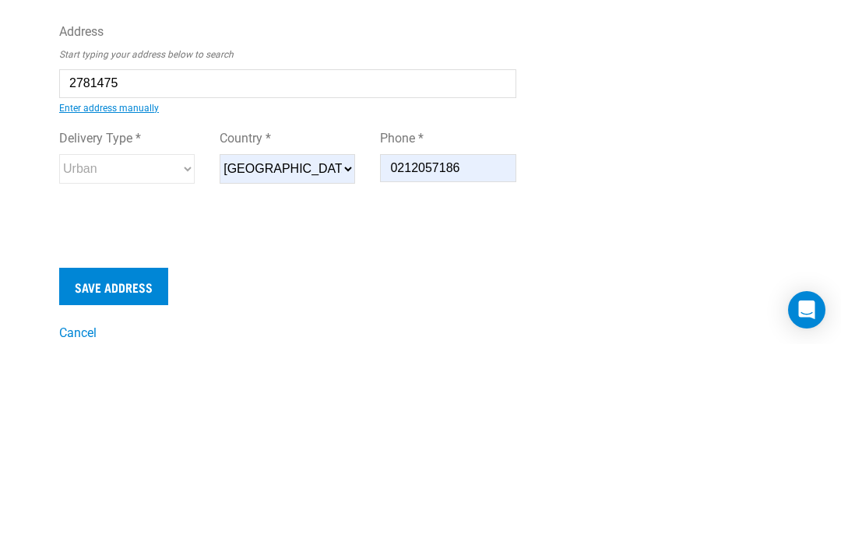
type input "26 Brent Place, Papanui, Christchurch 8053"
type input "Papanui"
type input "Canterbury"
select select "CAN"
select select "Urban"
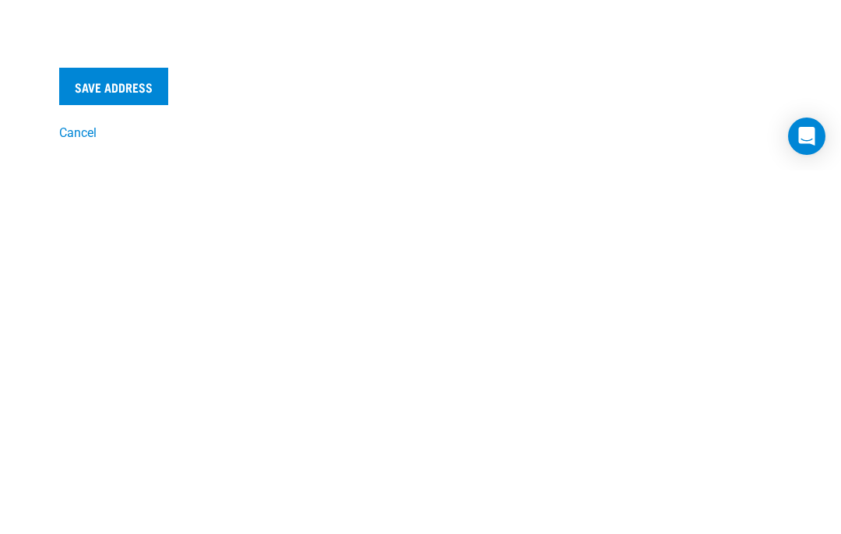
scroll to position [79, 0]
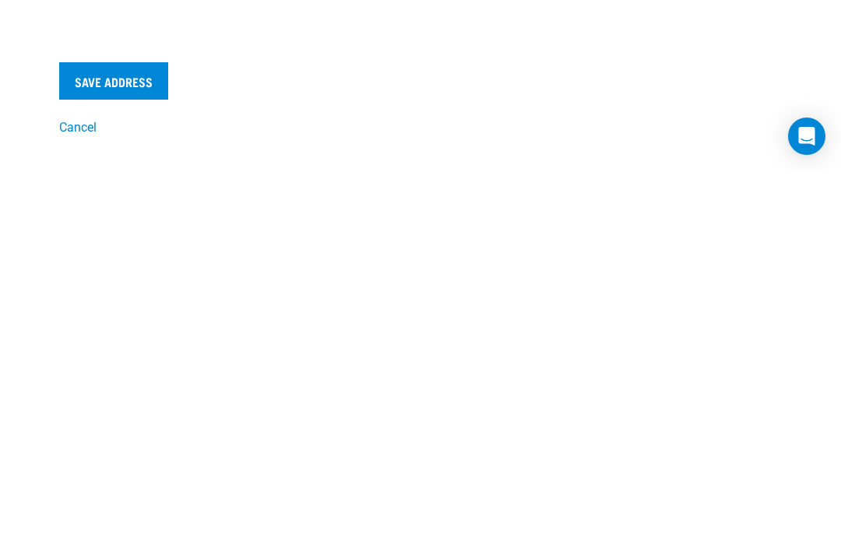
click at [85, 426] on input "Save Address" at bounding box center [113, 444] width 109 height 37
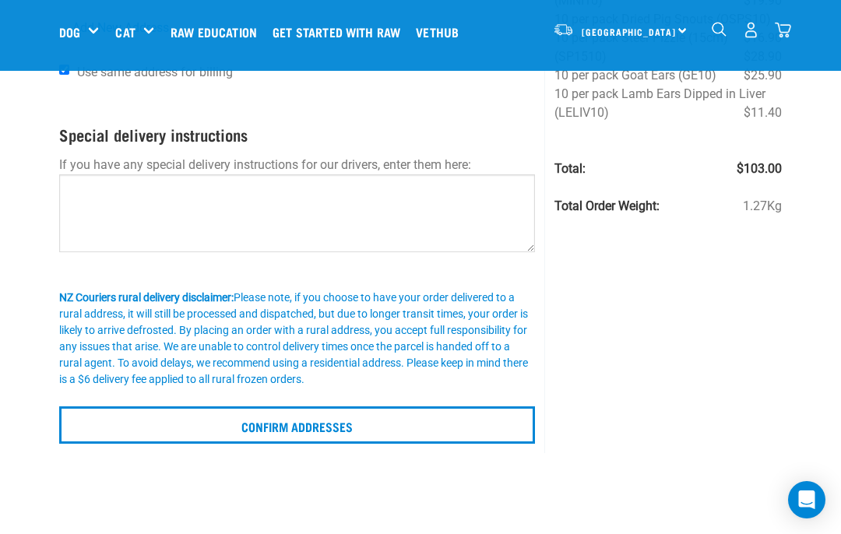
scroll to position [219, 0]
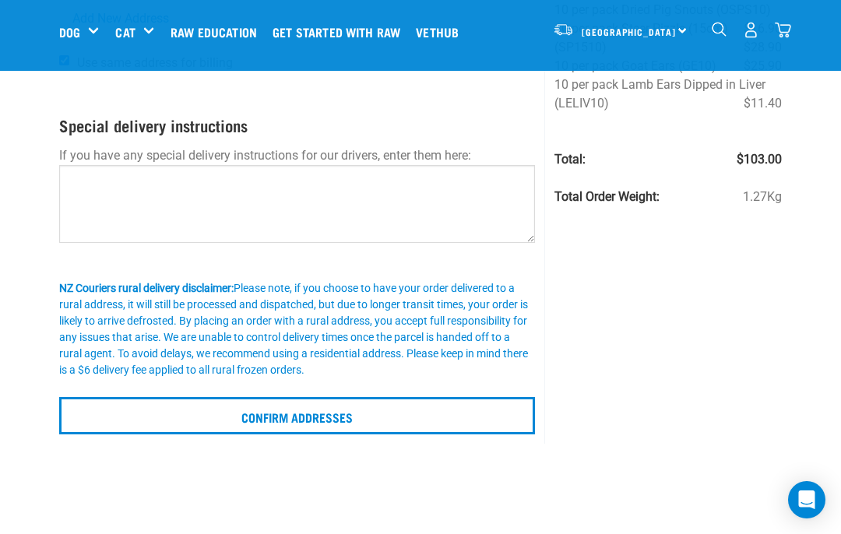
click at [108, 429] on input "Confirm addresses" at bounding box center [297, 415] width 476 height 37
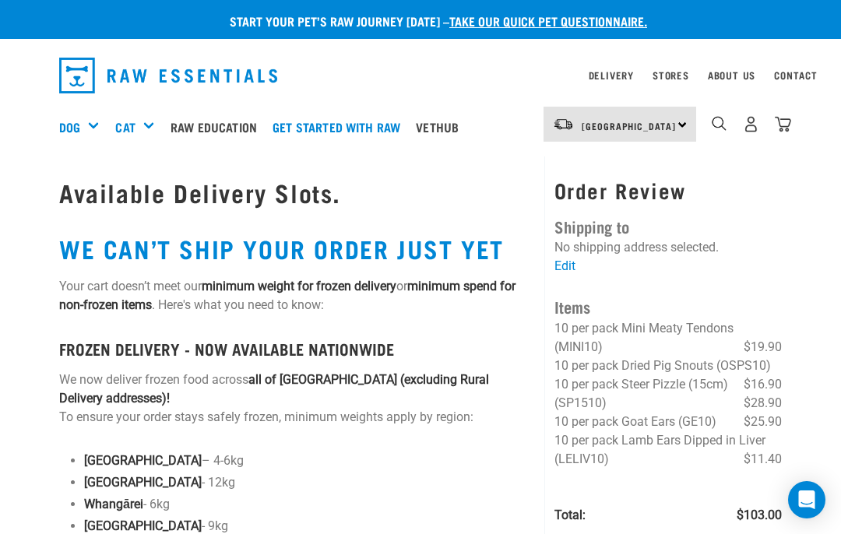
click at [566, 270] on link "Edit" at bounding box center [565, 266] width 21 height 15
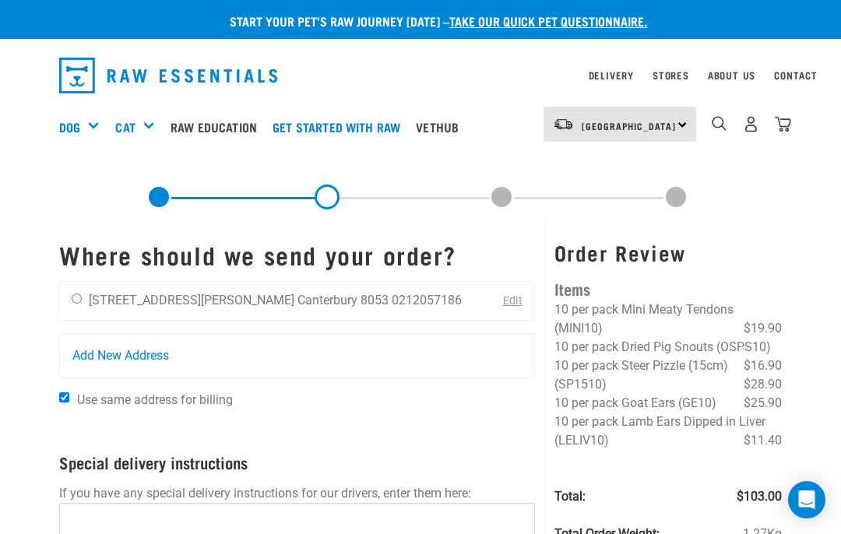
click at [80, 304] on input "radio" at bounding box center [77, 299] width 10 height 10
radio input "true"
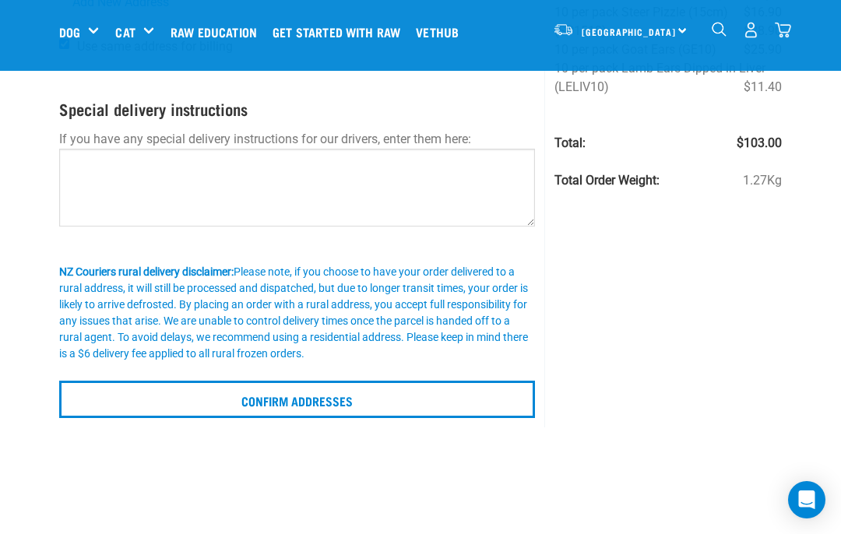
scroll to position [232, 0]
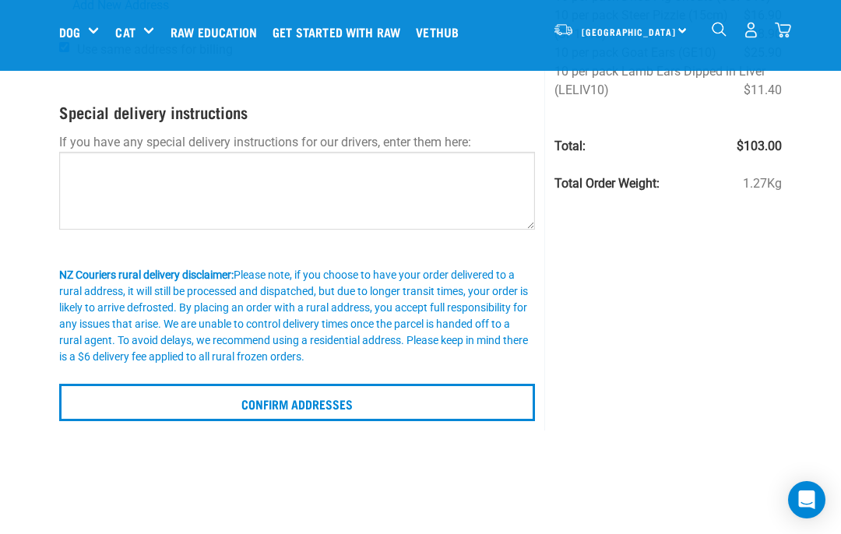
click at [118, 403] on input "Confirm addresses" at bounding box center [297, 402] width 476 height 37
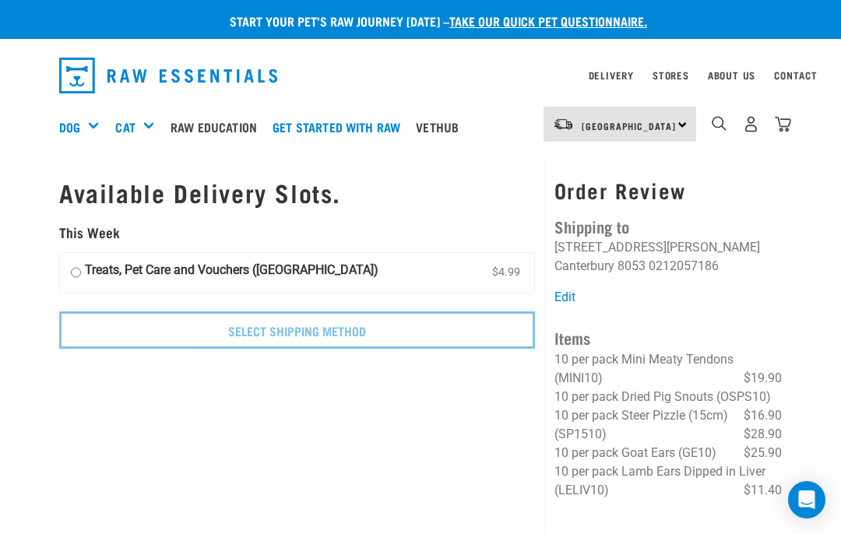
click at [80, 273] on input "Treats, Pet Care and Vouchers ([GEOGRAPHIC_DATA]) $4.99" at bounding box center [76, 272] width 10 height 23
radio input "true"
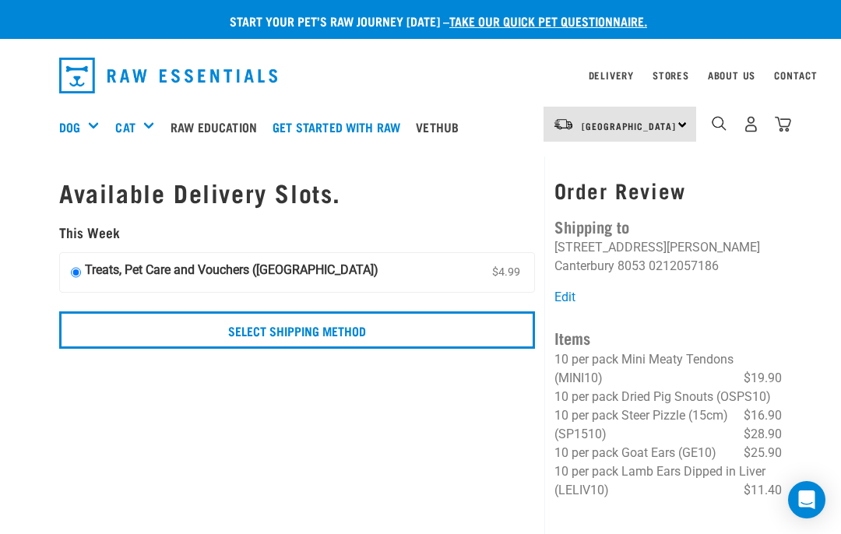
click at [125, 333] on input "Select Shipping Method" at bounding box center [297, 330] width 476 height 37
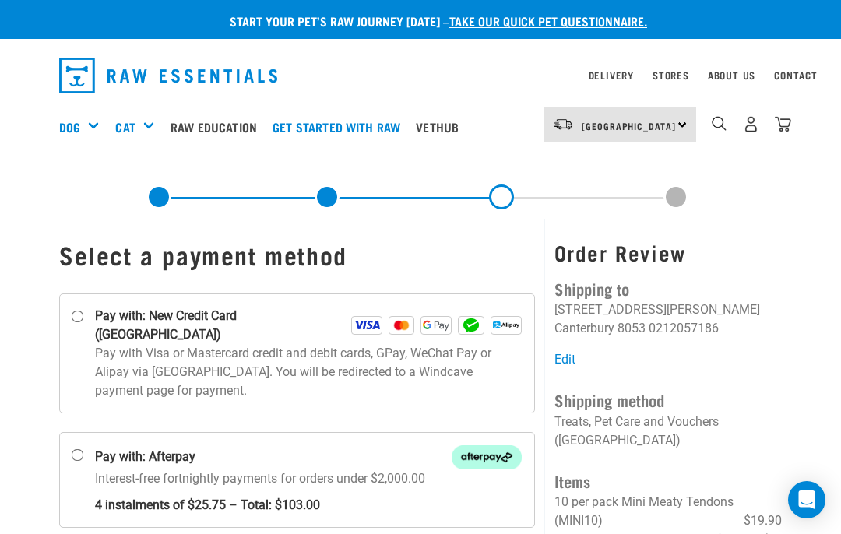
click at [76, 323] on input "Pay with: New Credit Card ([GEOGRAPHIC_DATA])" at bounding box center [78, 317] width 12 height 12
radio input "true"
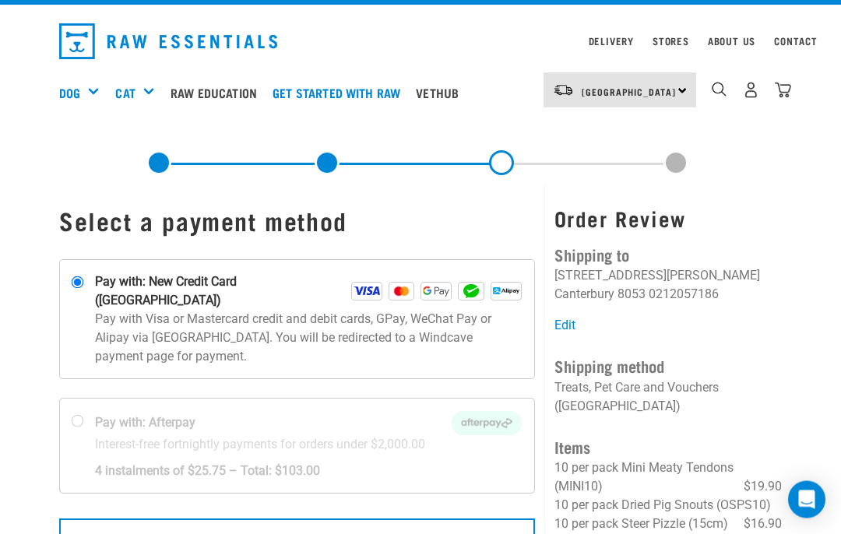
scroll to position [38, 0]
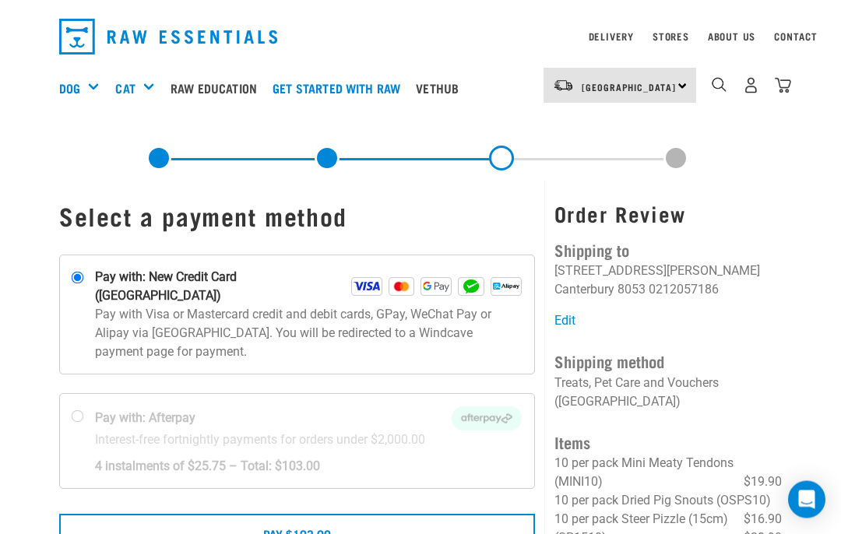
click at [115, 516] on button "Pay $103.00" at bounding box center [297, 534] width 476 height 39
